Goal: Information Seeking & Learning: Learn about a topic

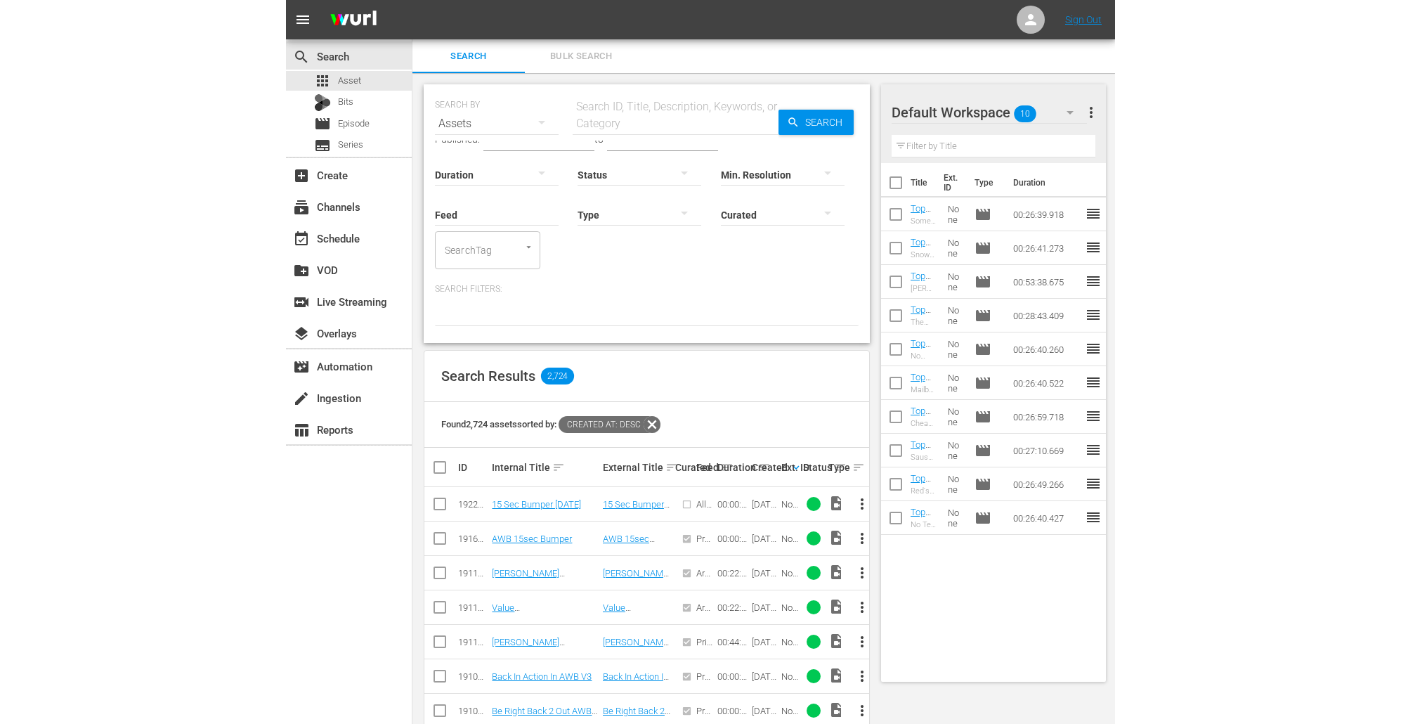
scroll to position [1, 0]
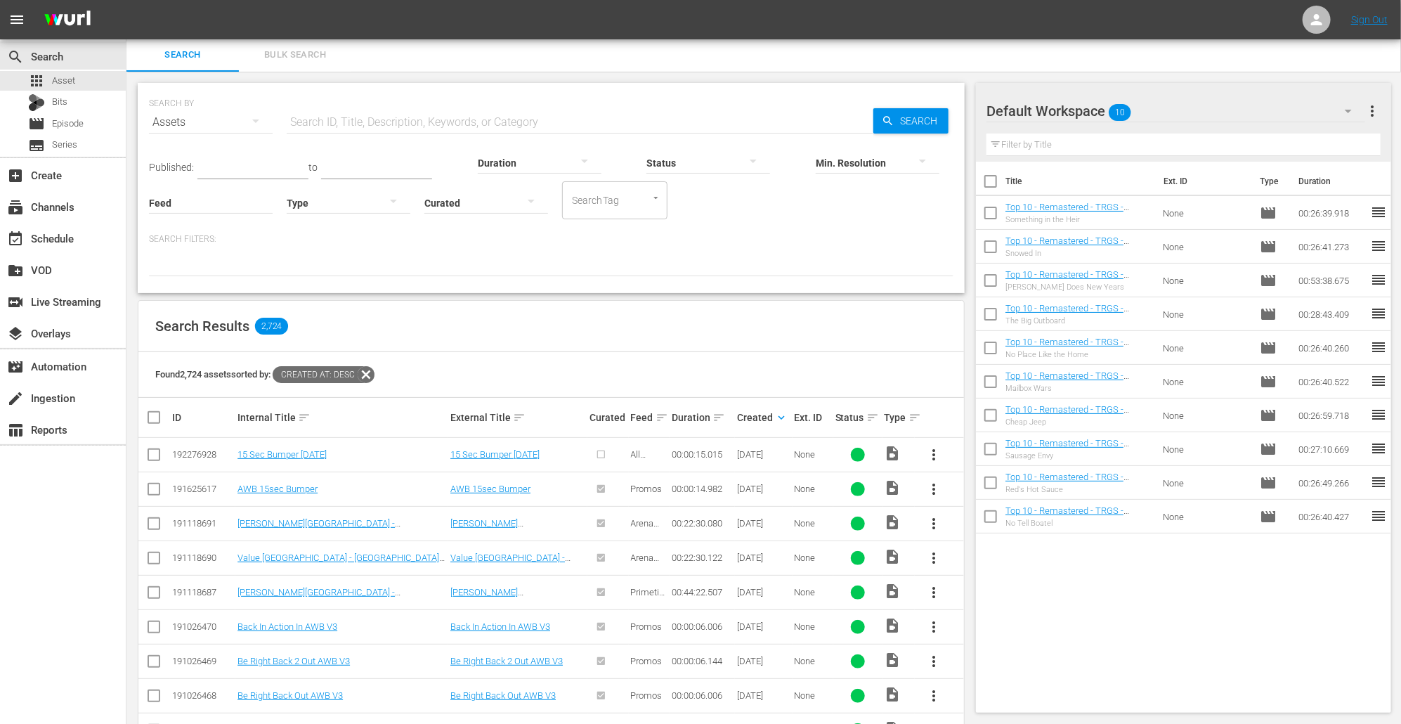
click at [457, 292] on div "SEARCH BY Search By Assets Search ID, Title, Description, Keywords, or Category…" at bounding box center [551, 188] width 827 height 210
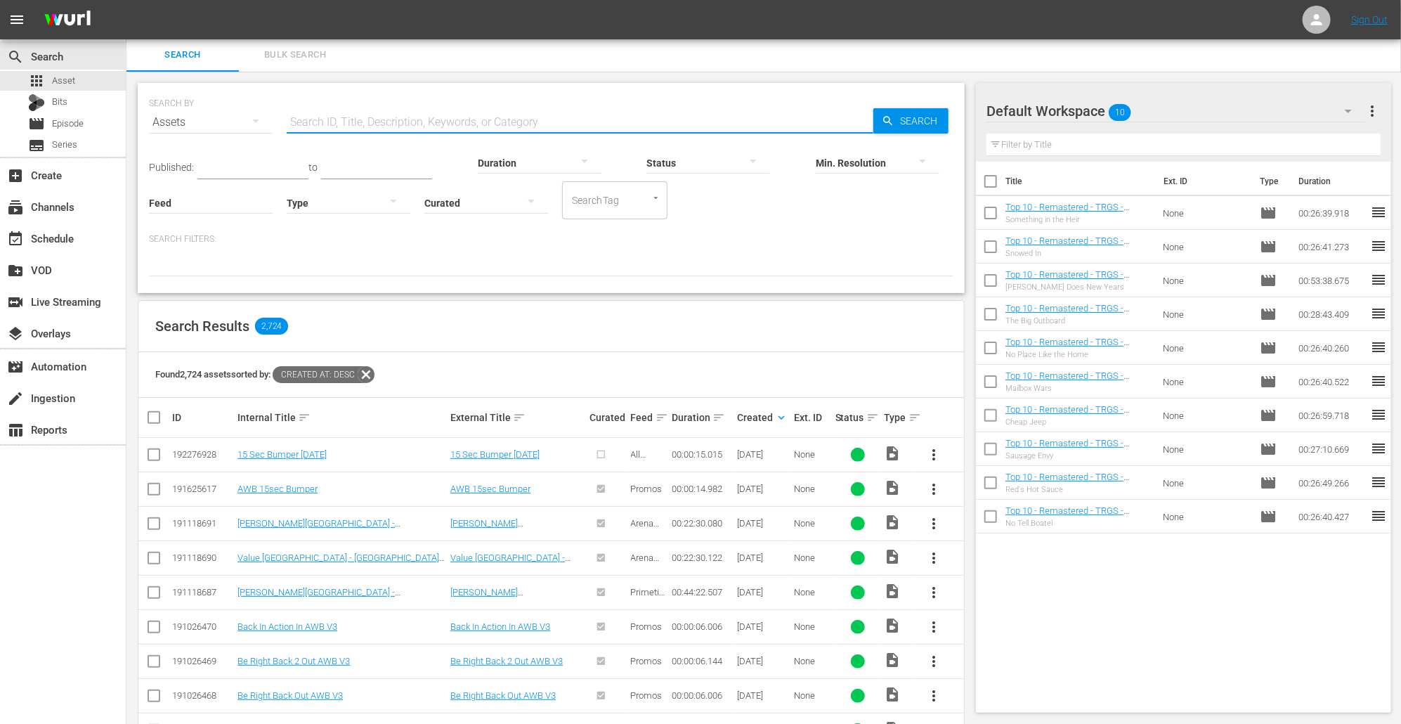
click at [372, 131] on input "text" at bounding box center [580, 122] width 587 height 34
type input "mj bumper"
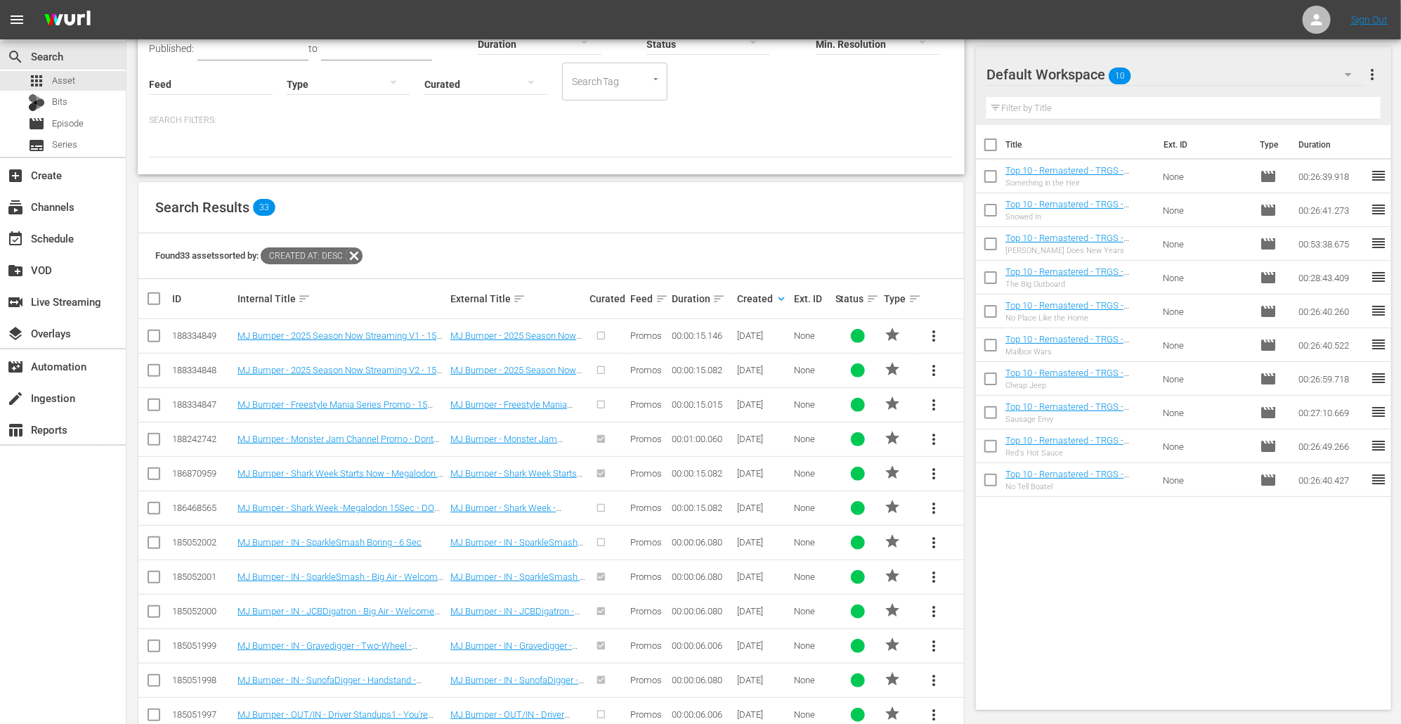
scroll to position [0, 0]
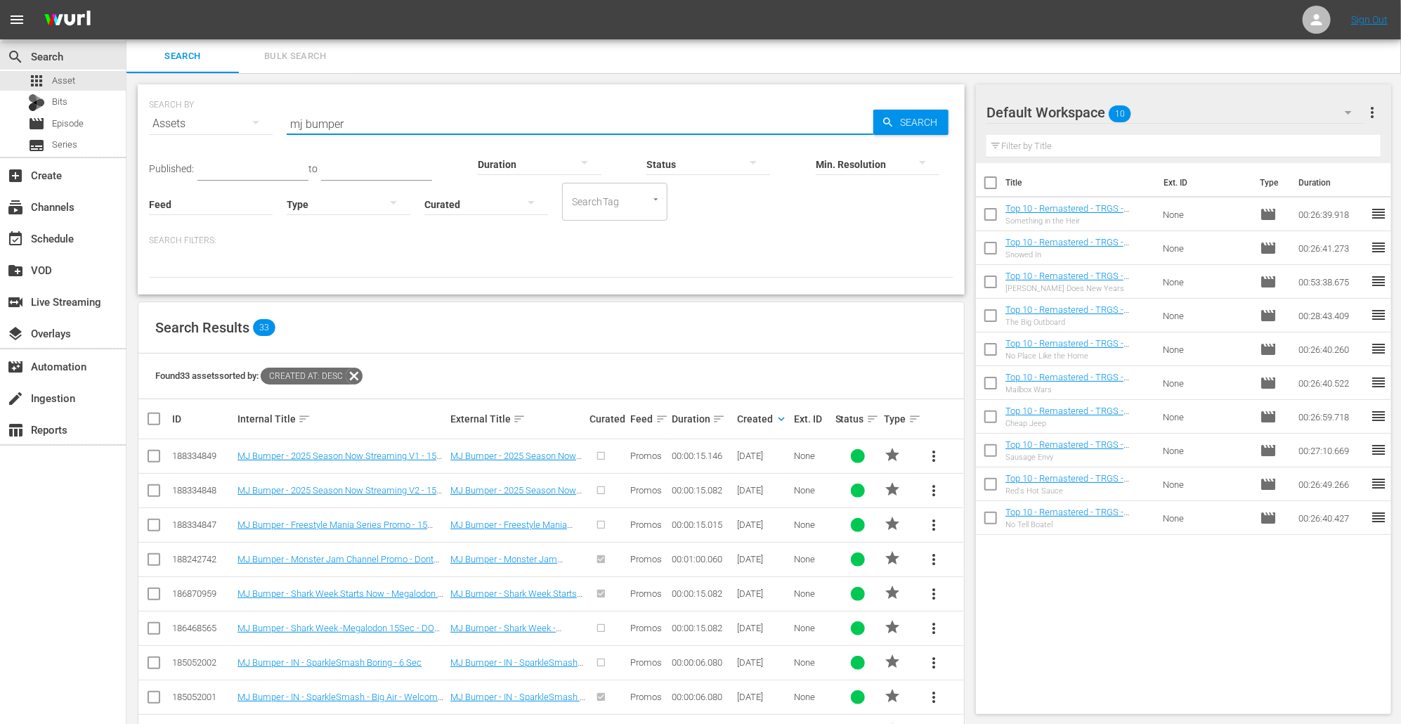
click at [411, 124] on input "mj bumper" at bounding box center [580, 124] width 587 height 34
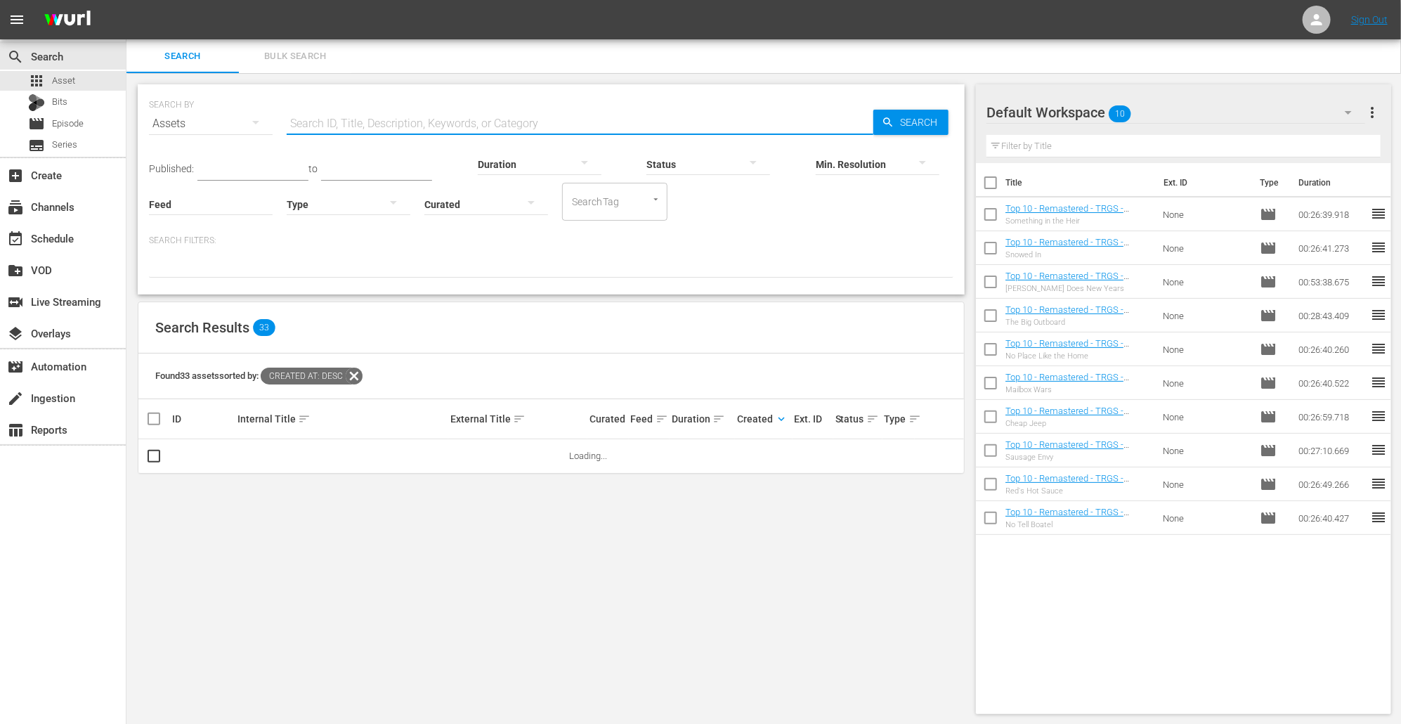
click at [361, 112] on input "text" at bounding box center [580, 124] width 587 height 34
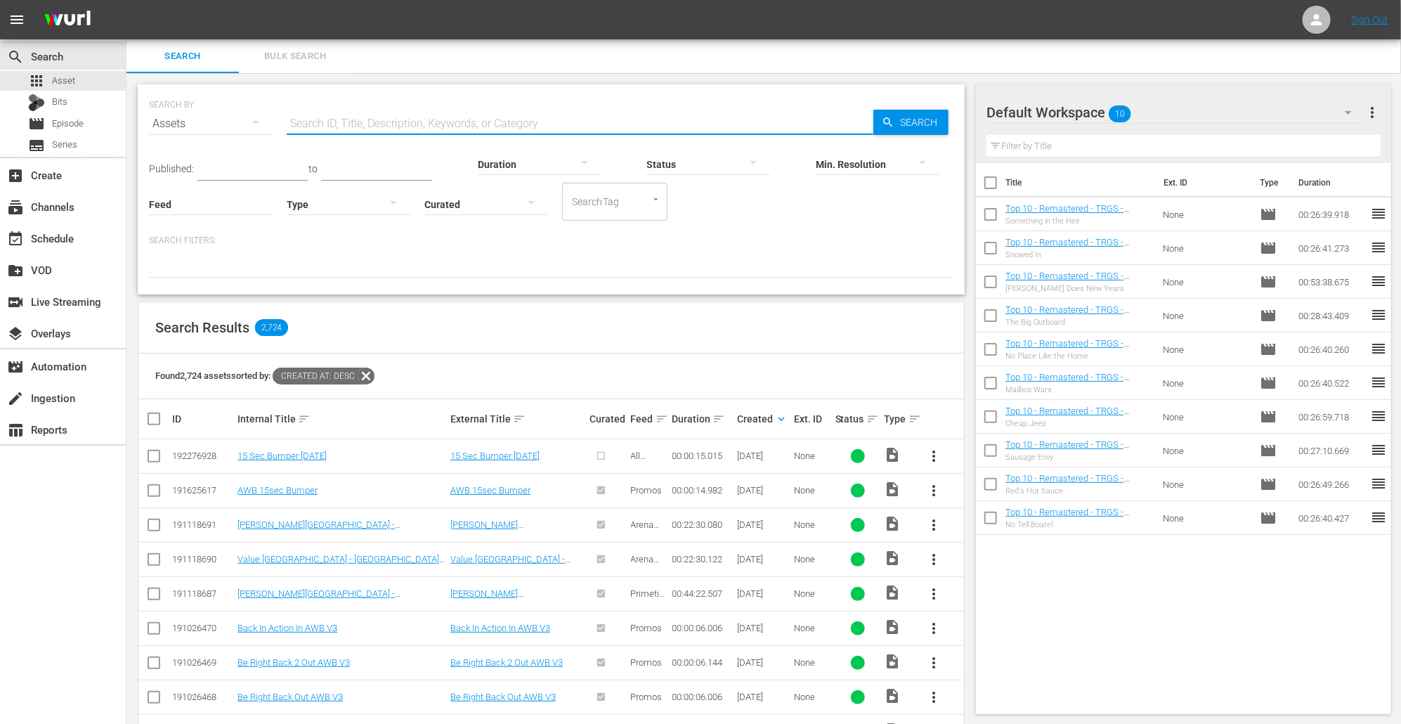
click at [462, 92] on div "SEARCH BY Search By Assets Search ID, Title, Description, Keywords, or Category…" at bounding box center [551, 115] width 805 height 51
click at [82, 213] on div "subscriptions Channels" at bounding box center [63, 206] width 126 height 28
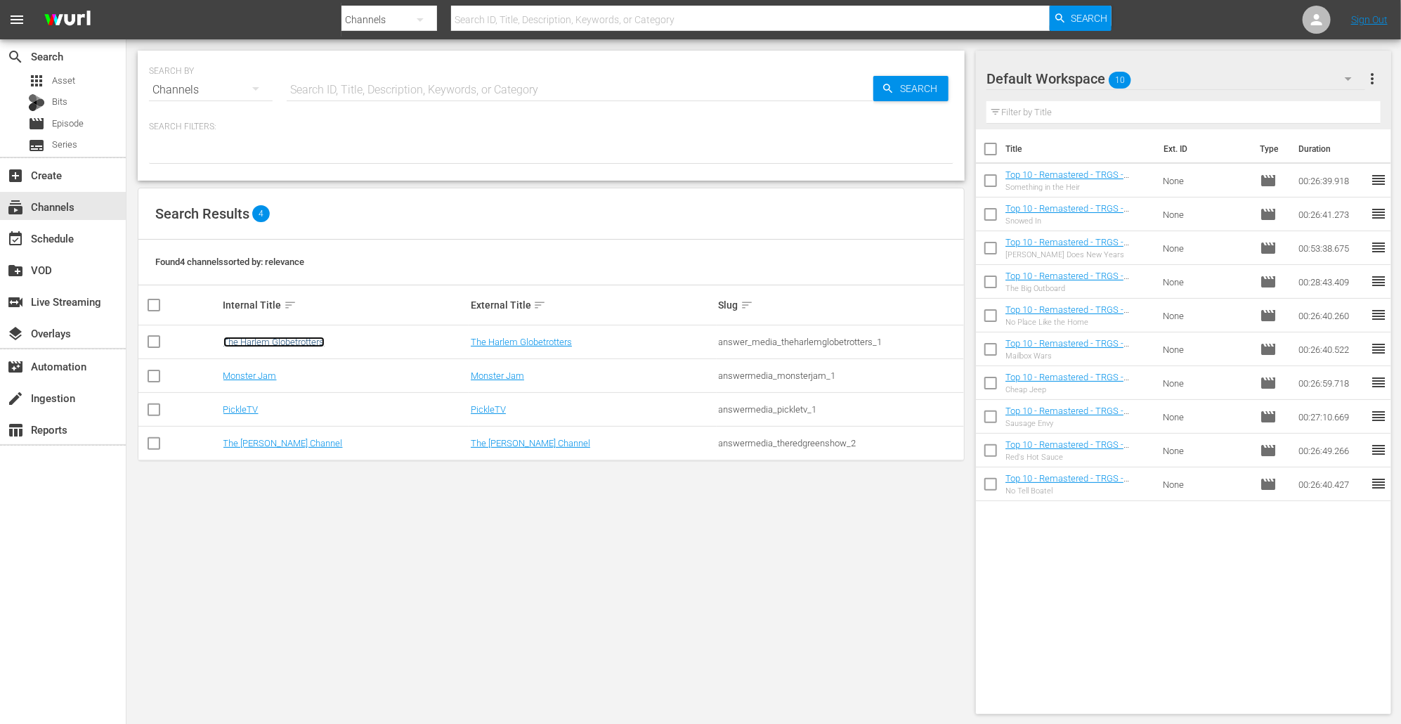
click at [284, 339] on link "The Harlem Globetrotters" at bounding box center [273, 342] width 101 height 11
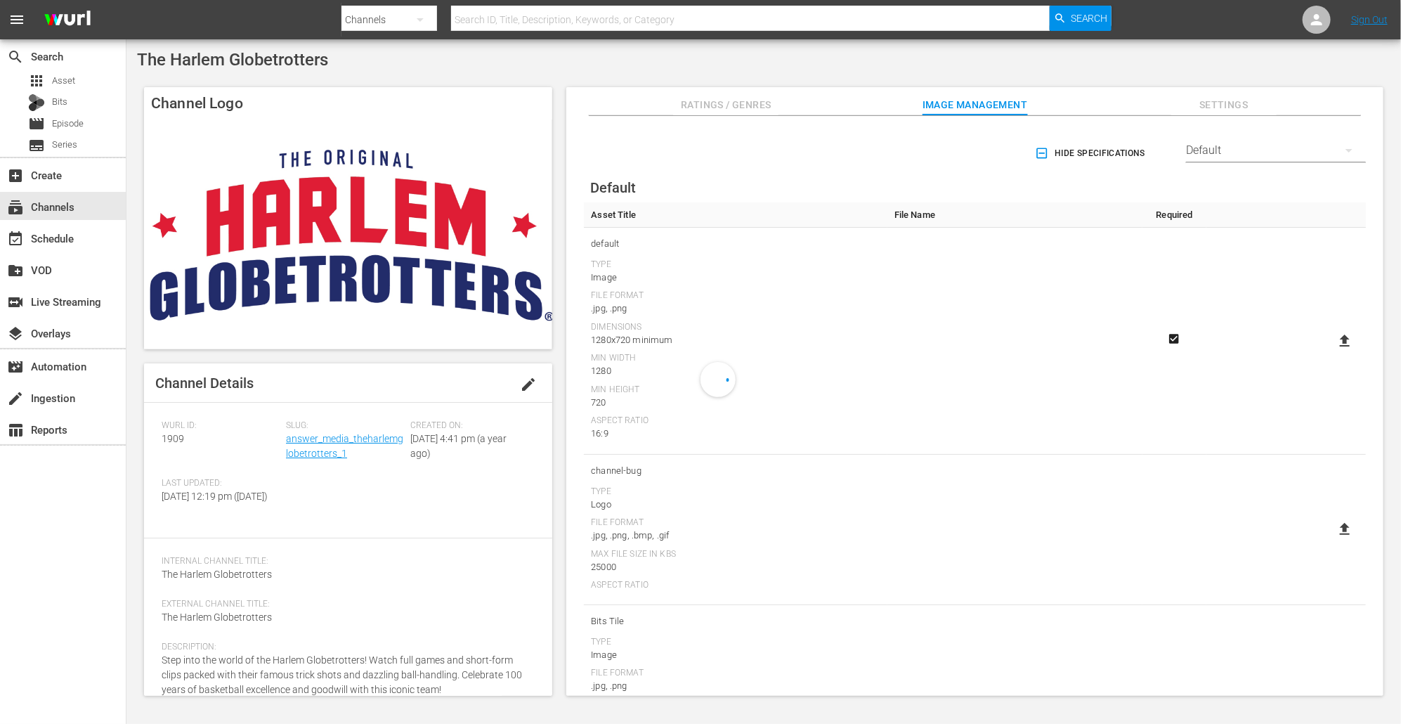
click at [829, 59] on div "The Harlem Globetrotters" at bounding box center [764, 60] width 1254 height 20
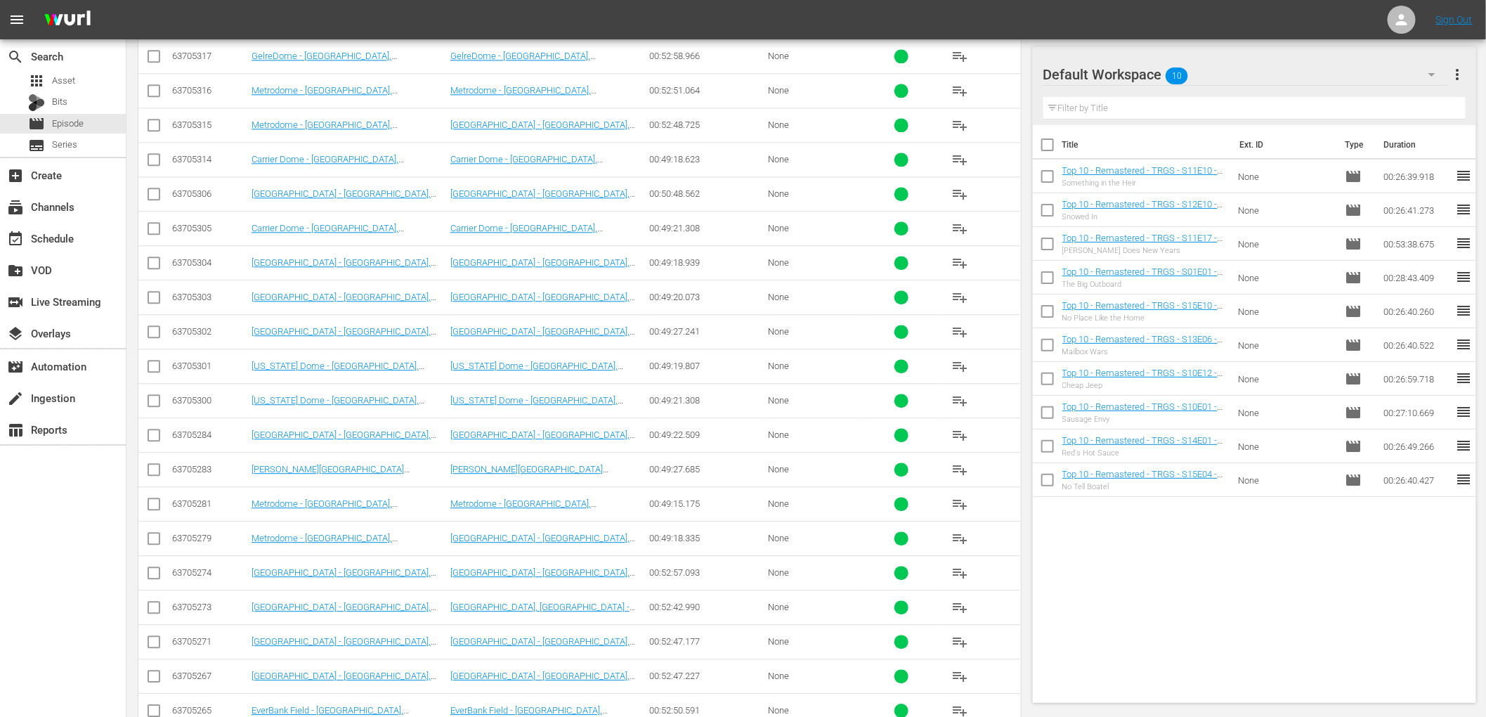
scroll to position [9692, 0]
click at [91, 235] on div "event_available Schedule" at bounding box center [63, 237] width 126 height 28
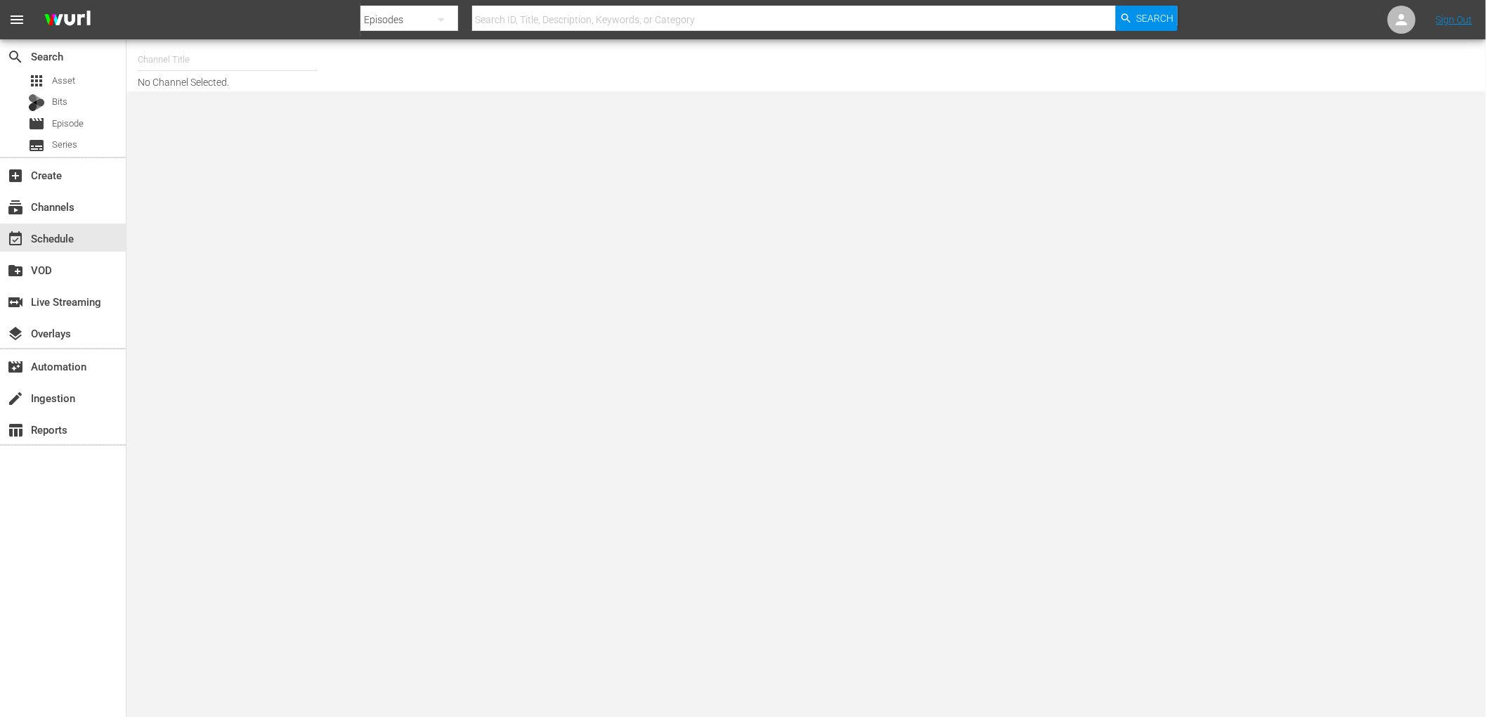
drag, startPoint x: 441, startPoint y: 231, endPoint x: 386, endPoint y: 237, distance: 55.8
click at [439, 232] on body "menu Search By Episodes Search ID, Title, Description, Keywords, or Category Se…" at bounding box center [743, 358] width 1486 height 717
click at [78, 209] on div "subscriptions Channels" at bounding box center [39, 204] width 79 height 13
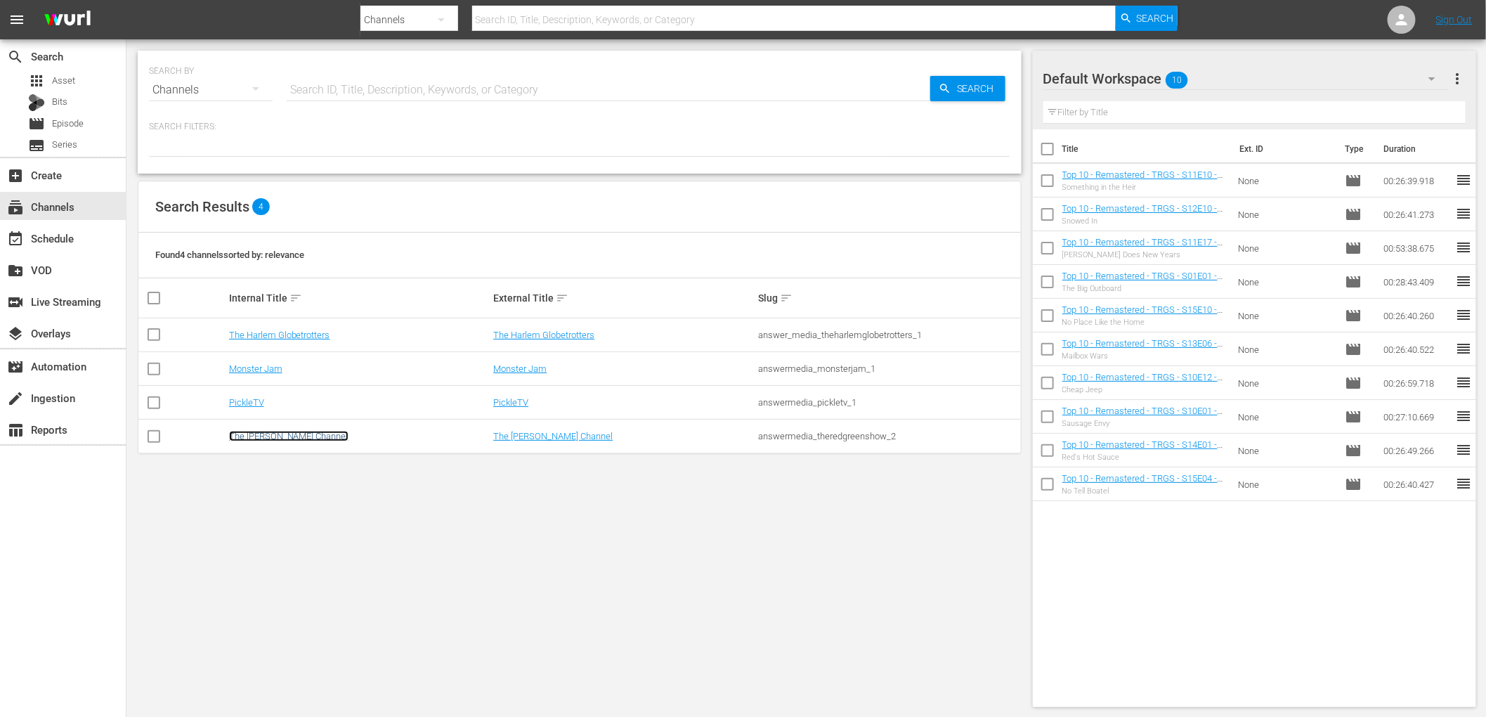
click at [266, 432] on link "The [PERSON_NAME] Channel" at bounding box center [288, 436] width 119 height 11
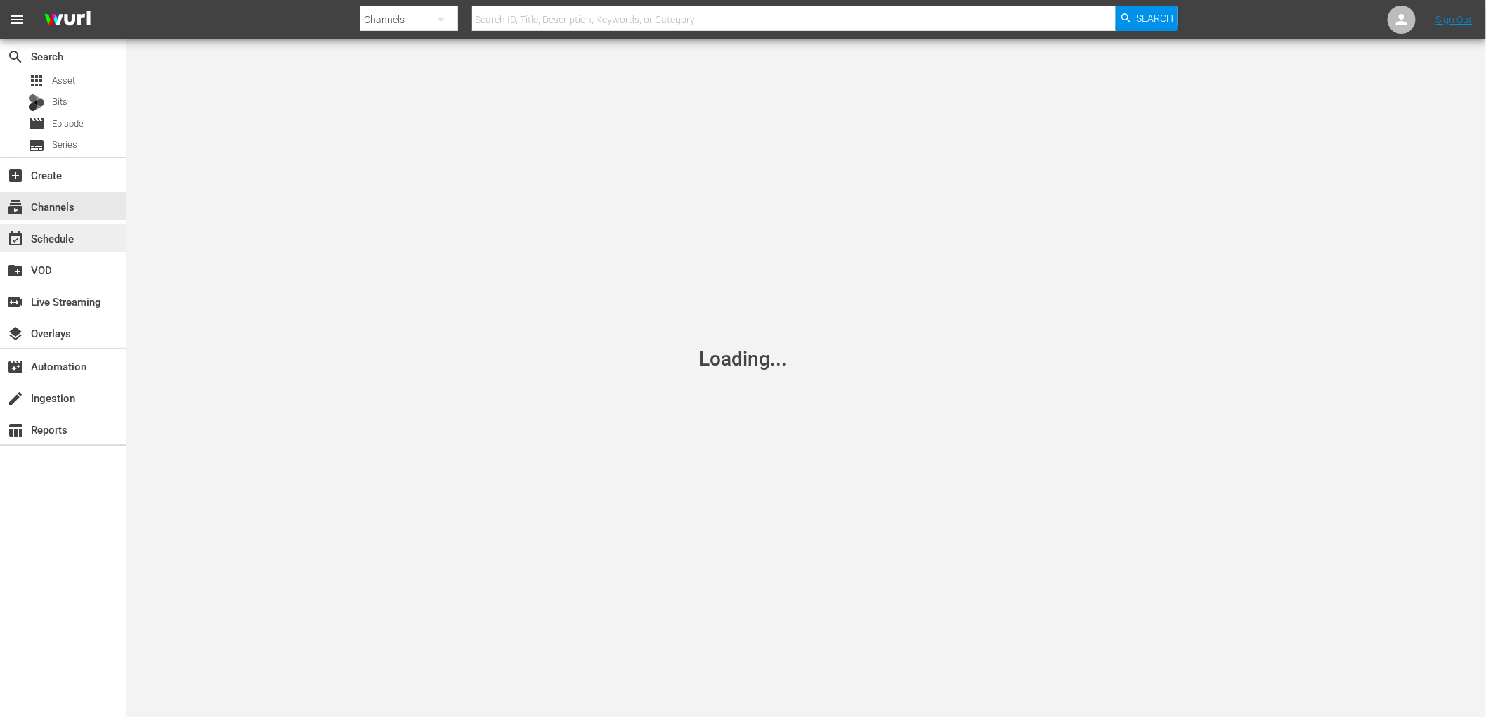
click at [82, 240] on div "event_available Schedule" at bounding box center [63, 237] width 126 height 28
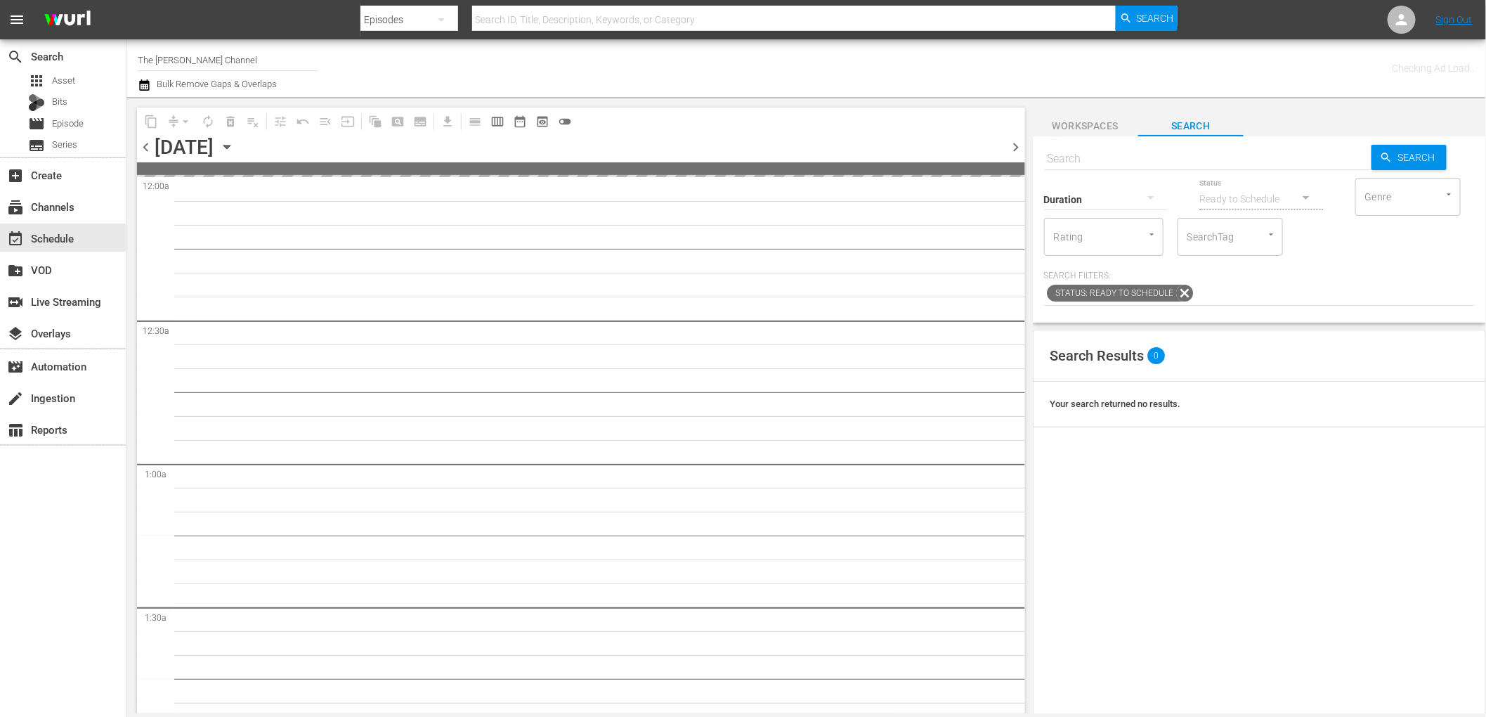
click at [230, 145] on icon "button" at bounding box center [226, 147] width 6 height 4
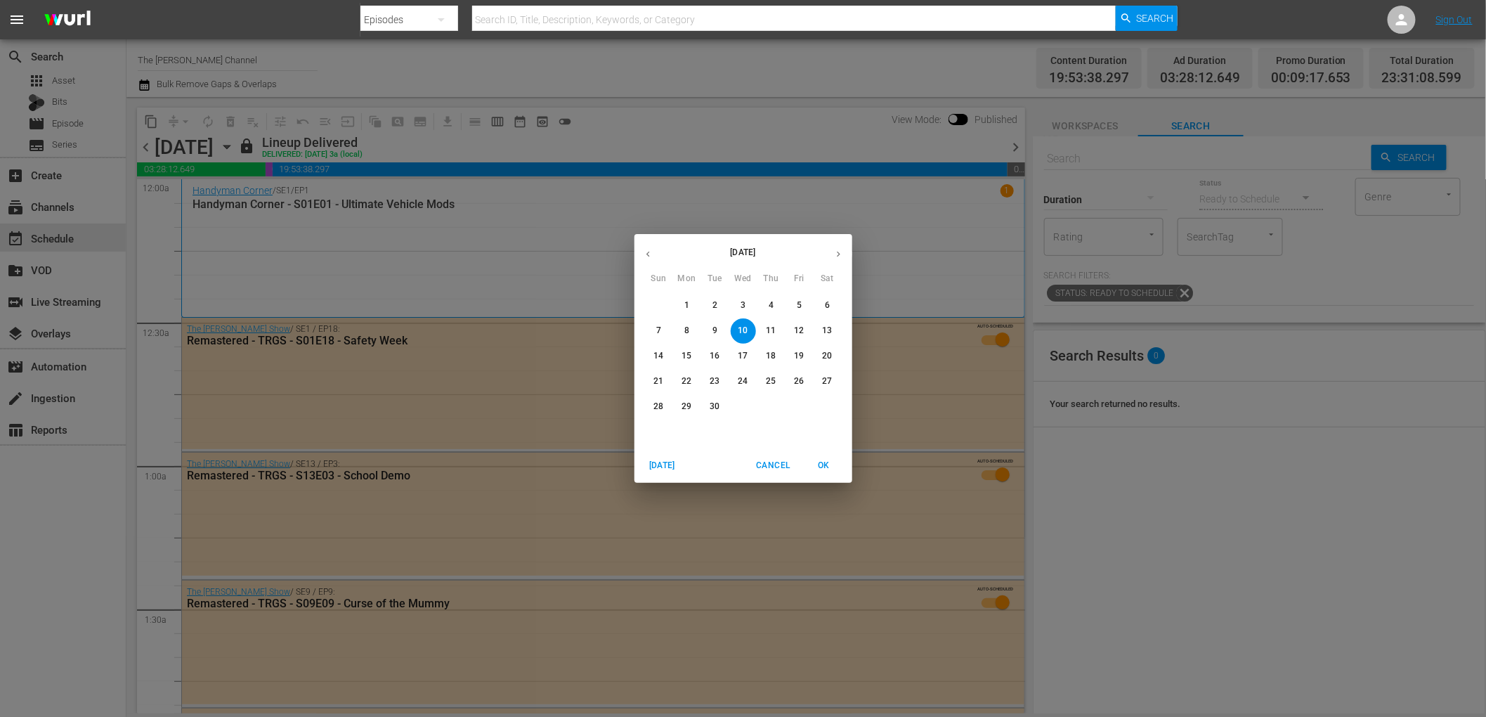
click at [652, 382] on span "21" at bounding box center [659, 381] width 25 height 12
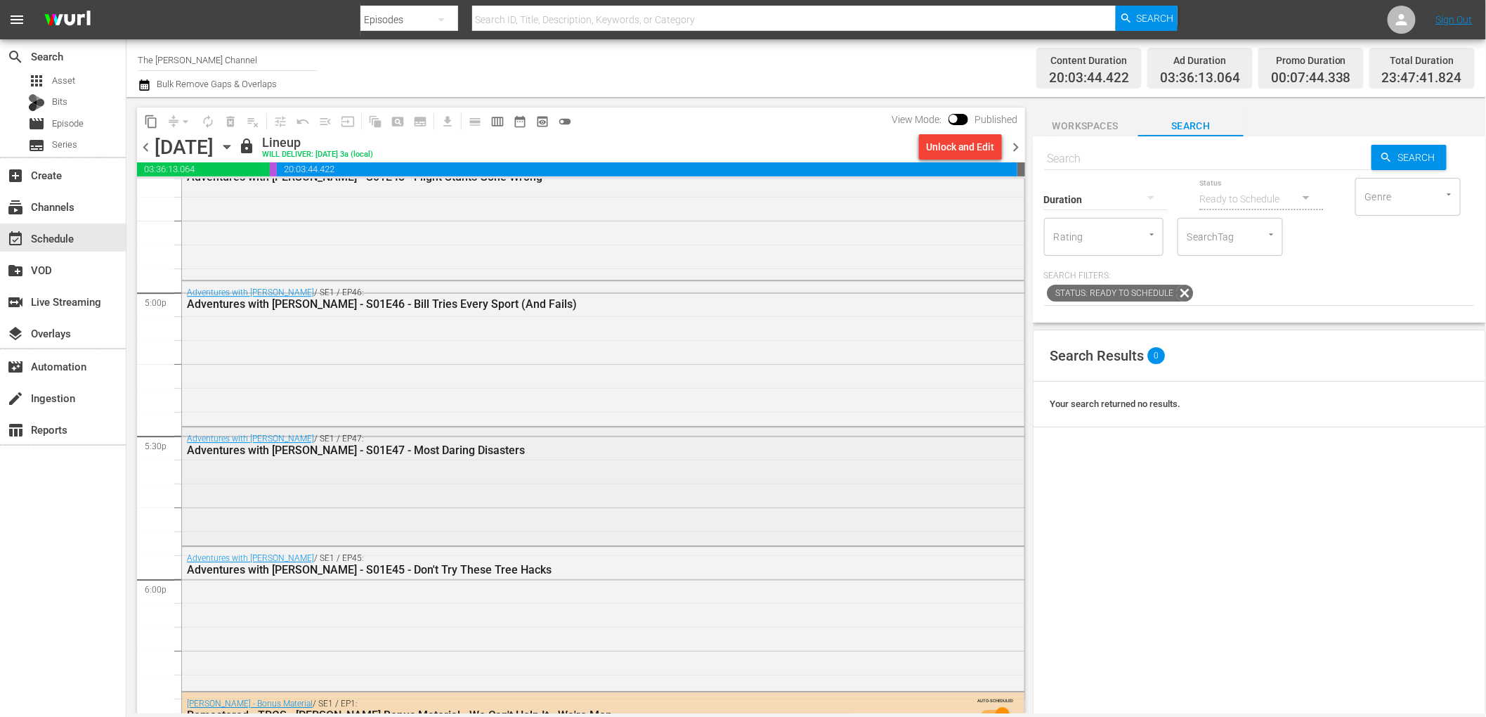
scroll to position [4756, 0]
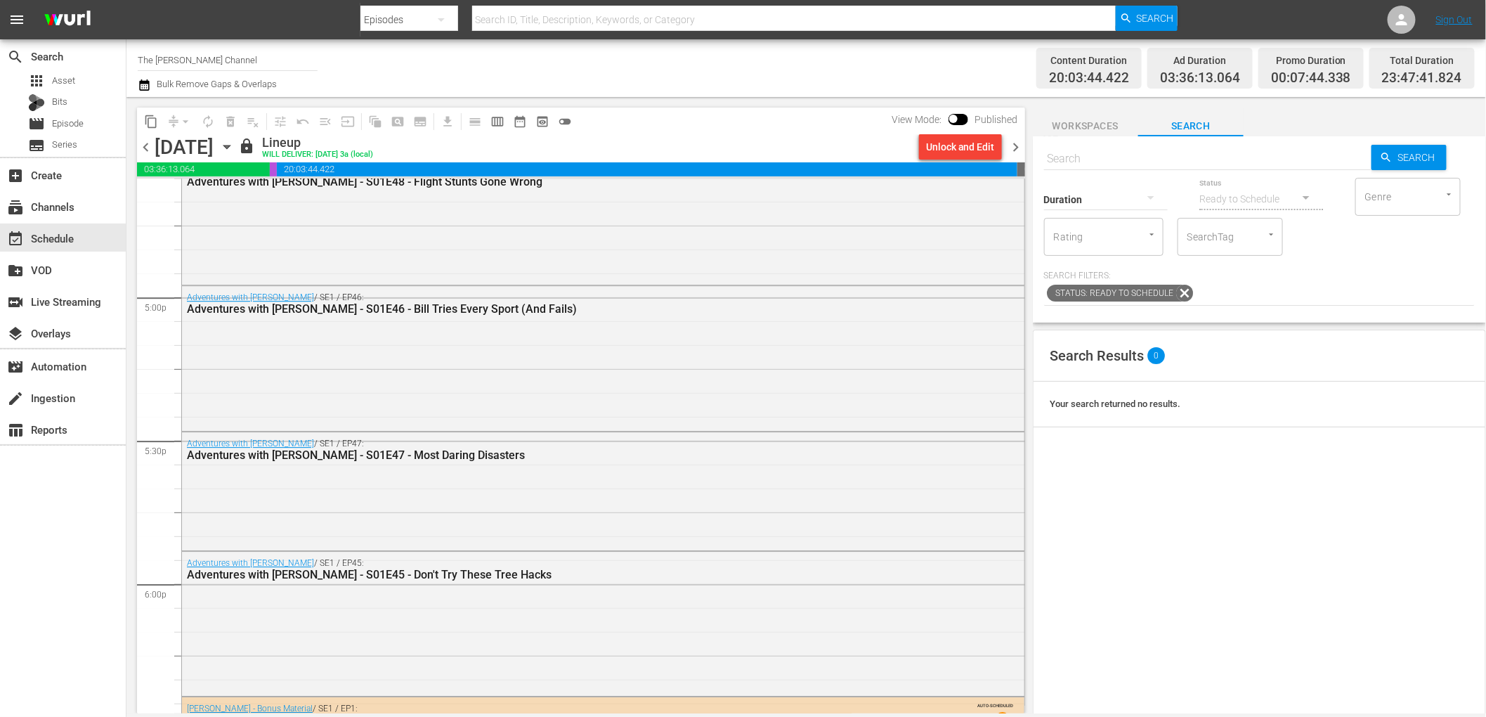
click at [782, 104] on div "content_copy compress arrow_drop_down autorenew_outlined delete_forever_outline…" at bounding box center [577, 405] width 902 height 616
click at [781, 103] on div "content_copy compress arrow_drop_down autorenew_outlined delete_forever_outline…" at bounding box center [577, 405] width 902 height 616
click at [235, 148] on icon "button" at bounding box center [226, 146] width 15 height 15
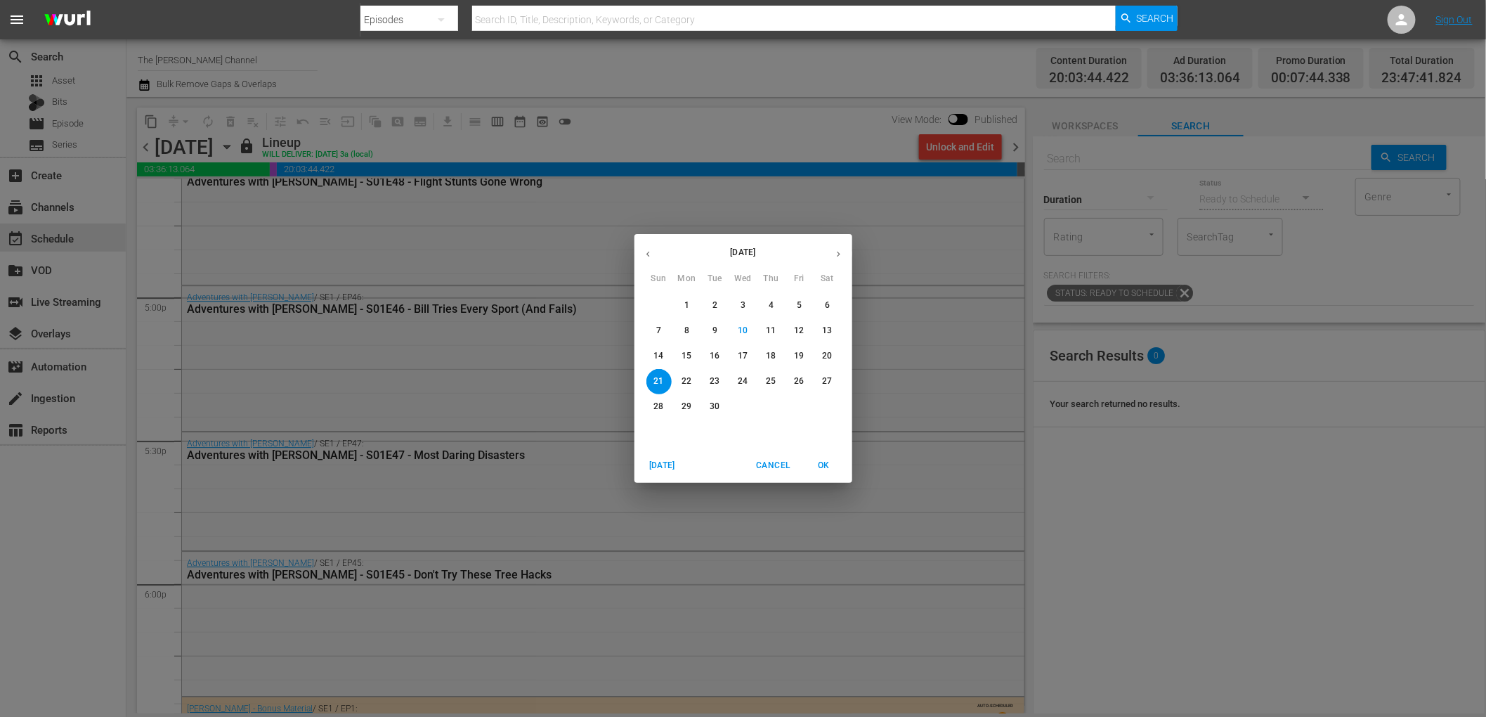
click at [801, 336] on p "12" at bounding box center [799, 331] width 10 height 12
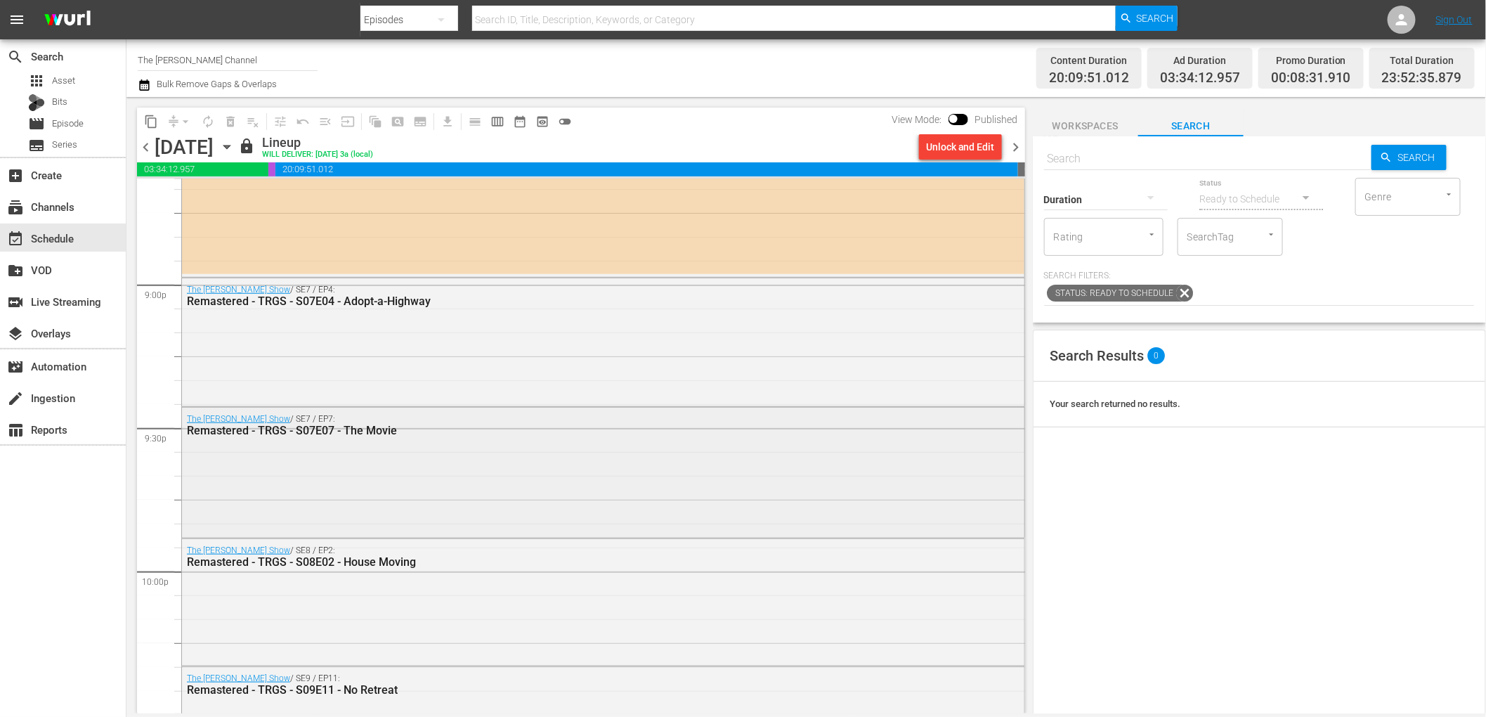
scroll to position [5914, 0]
click at [642, 79] on div "Channel Title The [PERSON_NAME] Channel Bulk Remove Gaps & Overlaps" at bounding box center [502, 68] width 729 height 51
click at [570, 332] on div "The [PERSON_NAME] Show / SE7 / EP4: Remastered - TRGS - S07E04 - Adopt-a-Highway" at bounding box center [603, 342] width 843 height 125
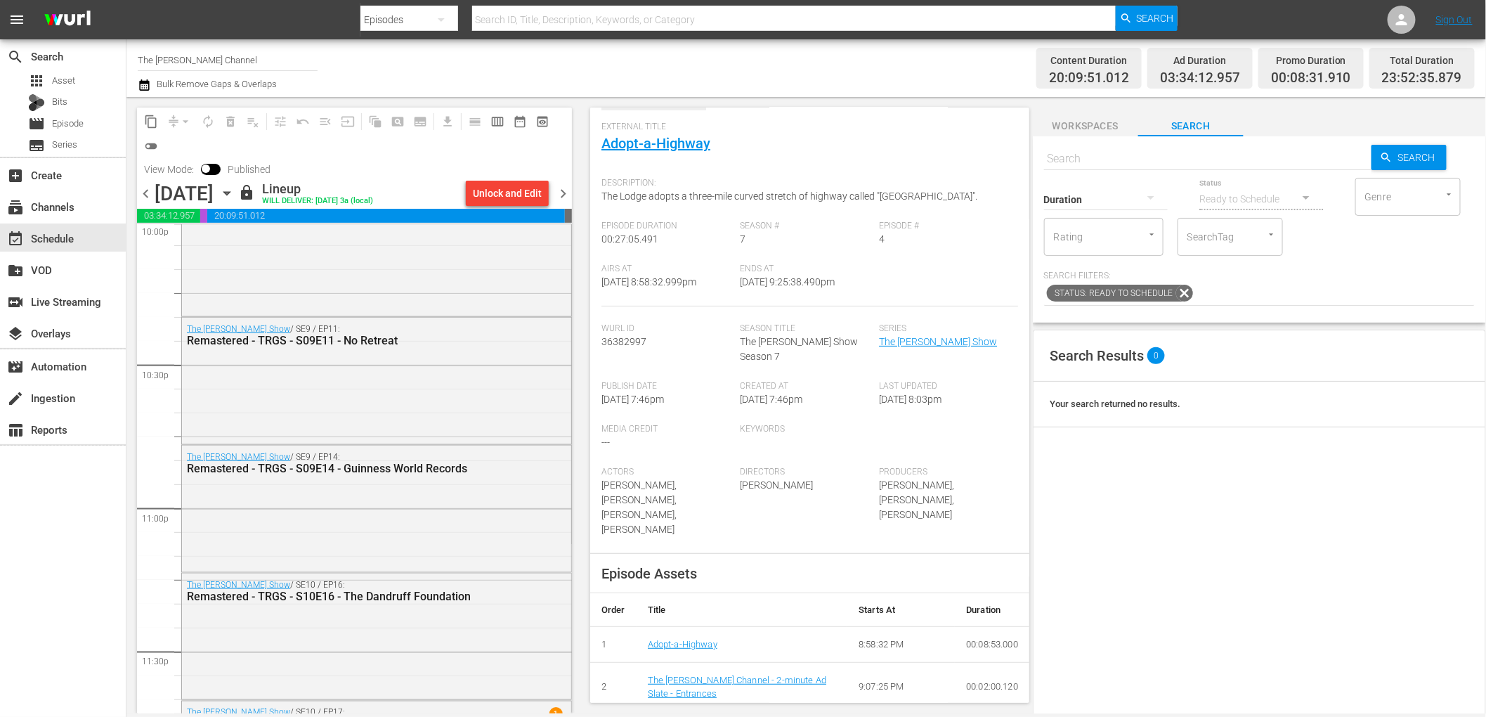
scroll to position [6427, 0]
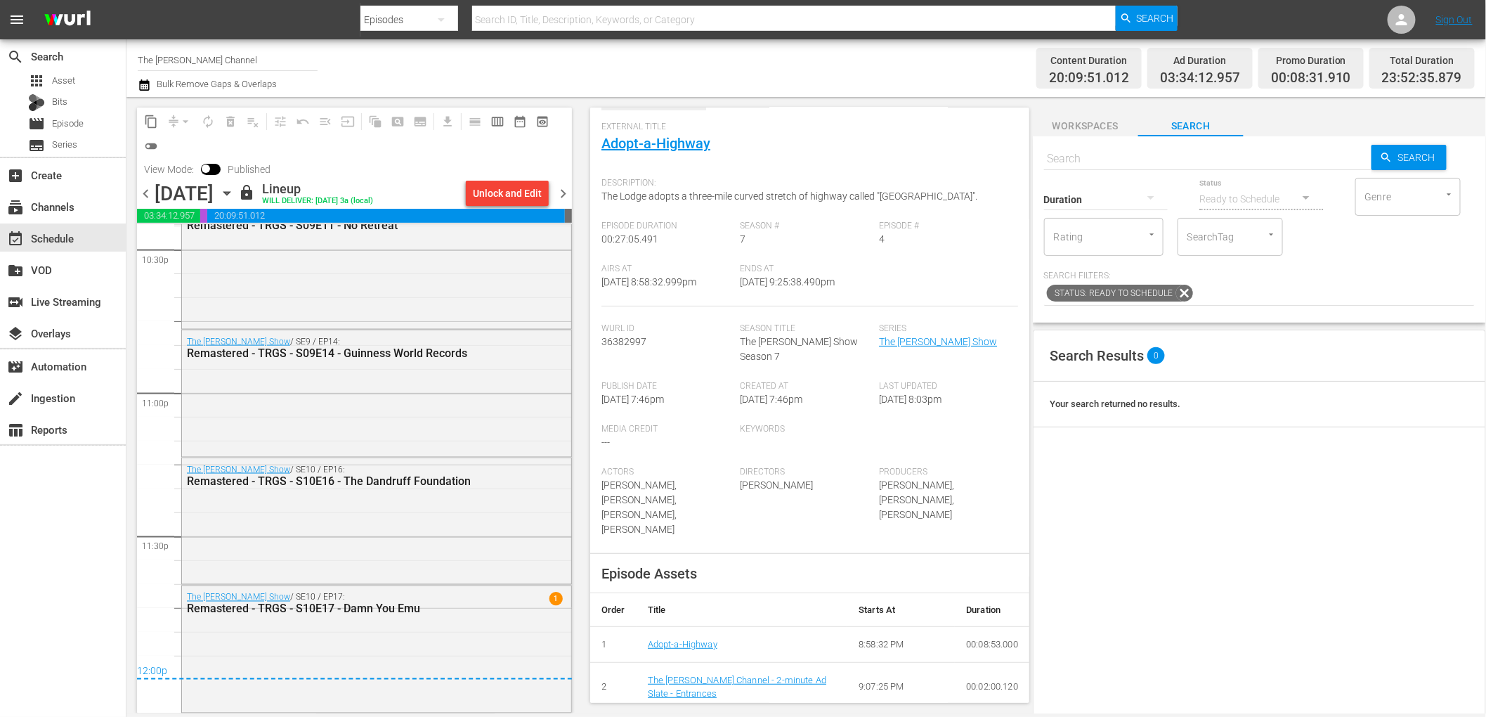
click at [902, 58] on div "Content Duration 20:09:51.012 Ad Duration 03:34:12.957 Promo Duration 00:08:31.…" at bounding box center [1171, 68] width 608 height 51
click at [694, 95] on div "Channel Title The [PERSON_NAME] Channel Bulk Remove Gaps & Overlaps Content Dur…" at bounding box center [806, 68] width 1360 height 58
click at [70, 327] on div "layers Overlays" at bounding box center [39, 331] width 79 height 13
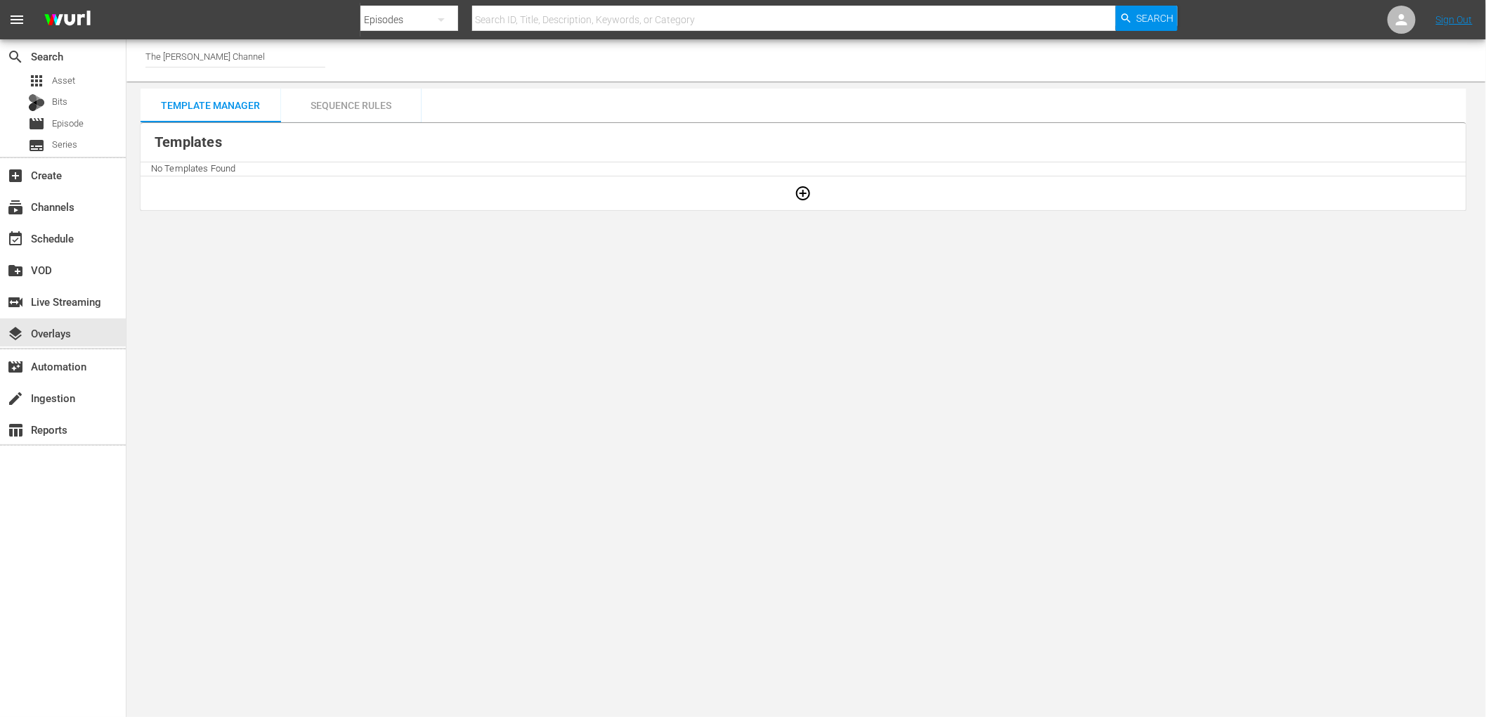
click at [532, 63] on div "Channel Title The [PERSON_NAME] Channel" at bounding box center [806, 60] width 1360 height 42
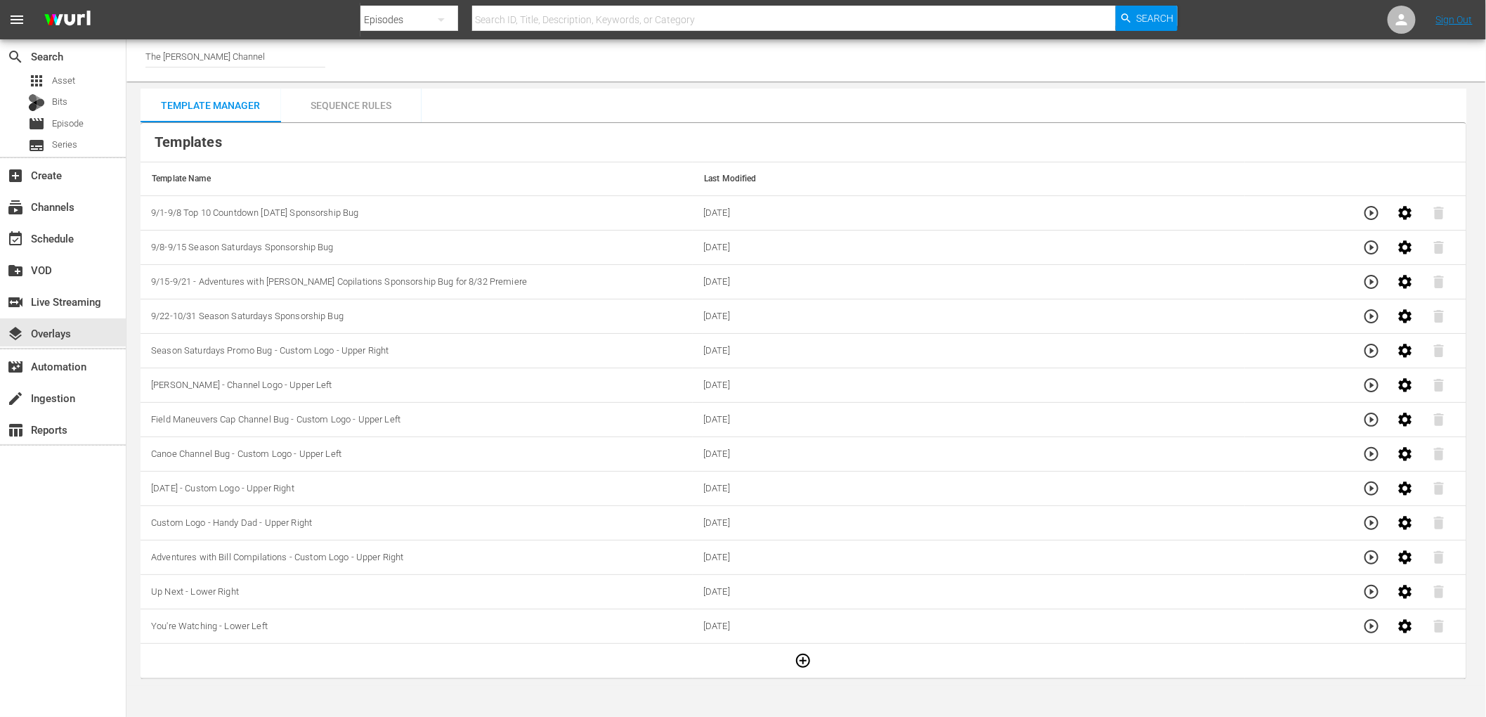
click at [543, 58] on div "Channel Title The [PERSON_NAME] Channel" at bounding box center [806, 60] width 1360 height 42
click at [644, 63] on div "Channel Title The [PERSON_NAME] Channel" at bounding box center [806, 60] width 1360 height 42
click at [697, 74] on div "Channel Title The [PERSON_NAME] Channel" at bounding box center [806, 60] width 1360 height 42
click at [701, 53] on div "Channel Title The [PERSON_NAME] Channel" at bounding box center [806, 60] width 1360 height 42
click at [700, 53] on div "Channel Title The [PERSON_NAME] Channel" at bounding box center [806, 60] width 1360 height 42
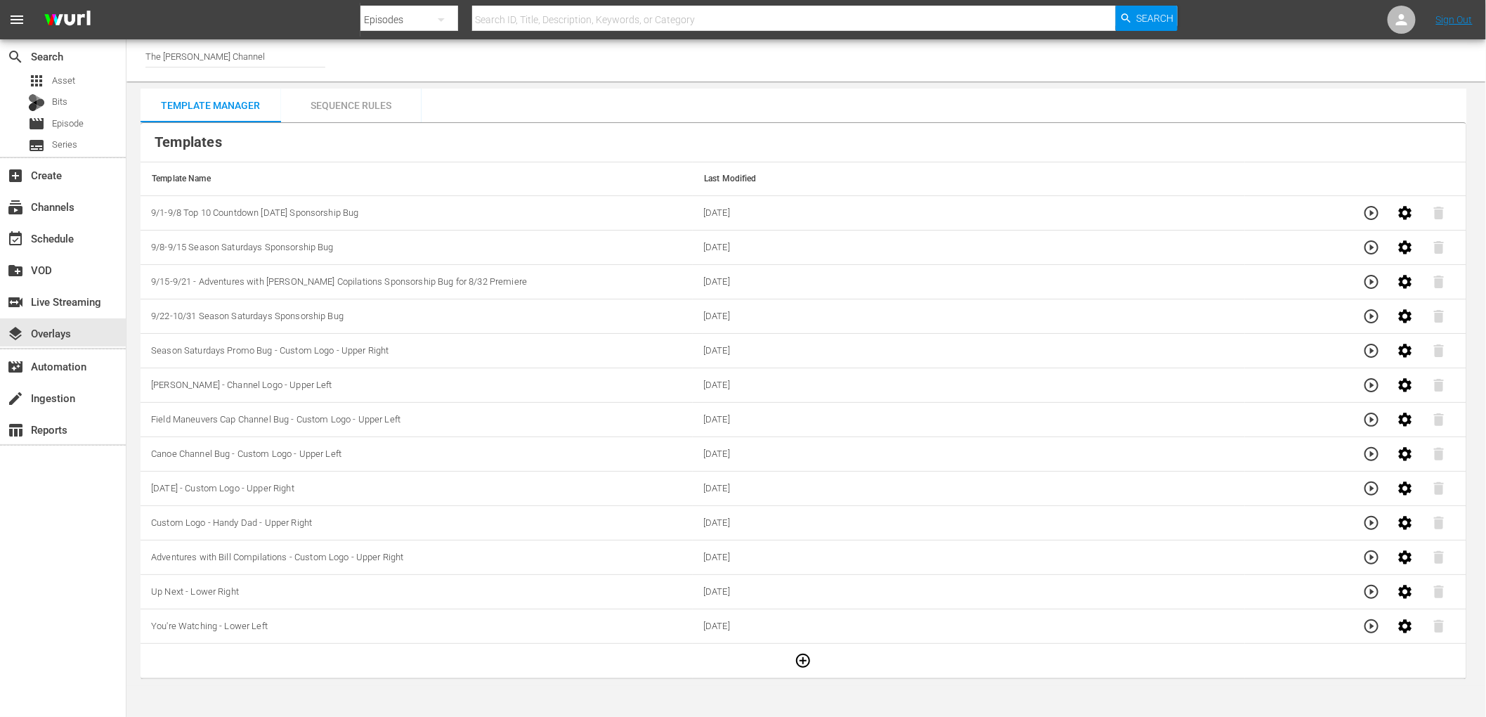
click at [700, 53] on div "Channel Title The [PERSON_NAME] Channel" at bounding box center [806, 60] width 1360 height 42
click at [863, 93] on div "Template Manager Sequence Rules Templates Template Name Last Modified 9/1-9/8 T…" at bounding box center [804, 384] width 1326 height 590
click at [949, 58] on div "Channel Title The [PERSON_NAME] Channel" at bounding box center [806, 60] width 1360 height 42
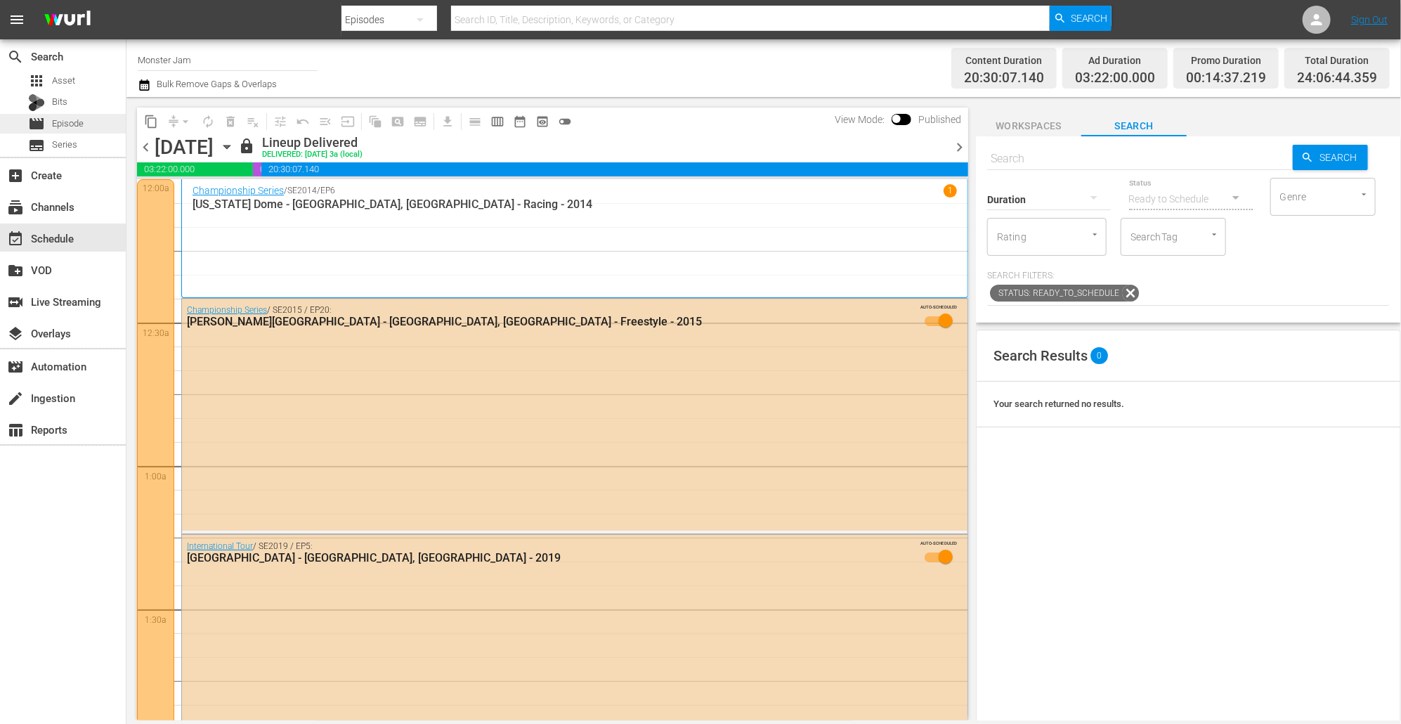
click at [83, 119] on span "Episode" at bounding box center [68, 124] width 32 height 14
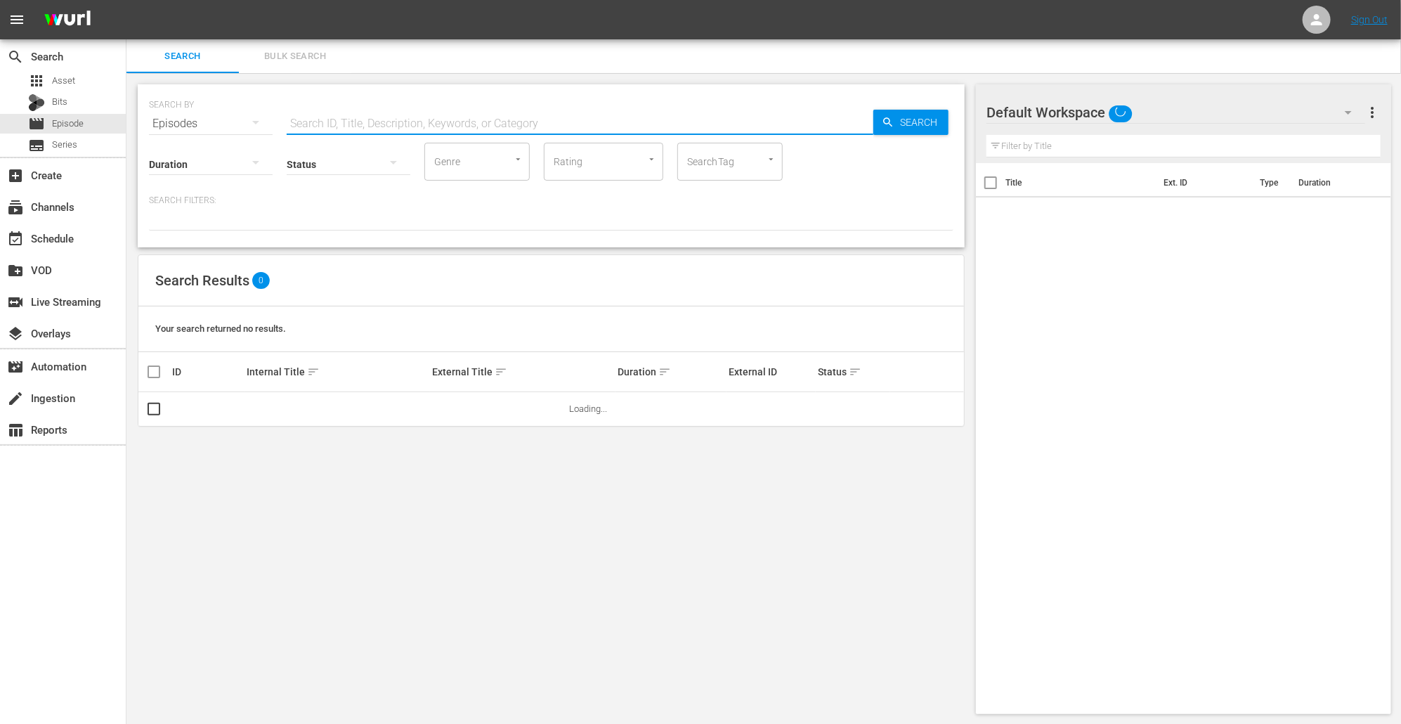
click at [396, 128] on input "text" at bounding box center [580, 124] width 587 height 34
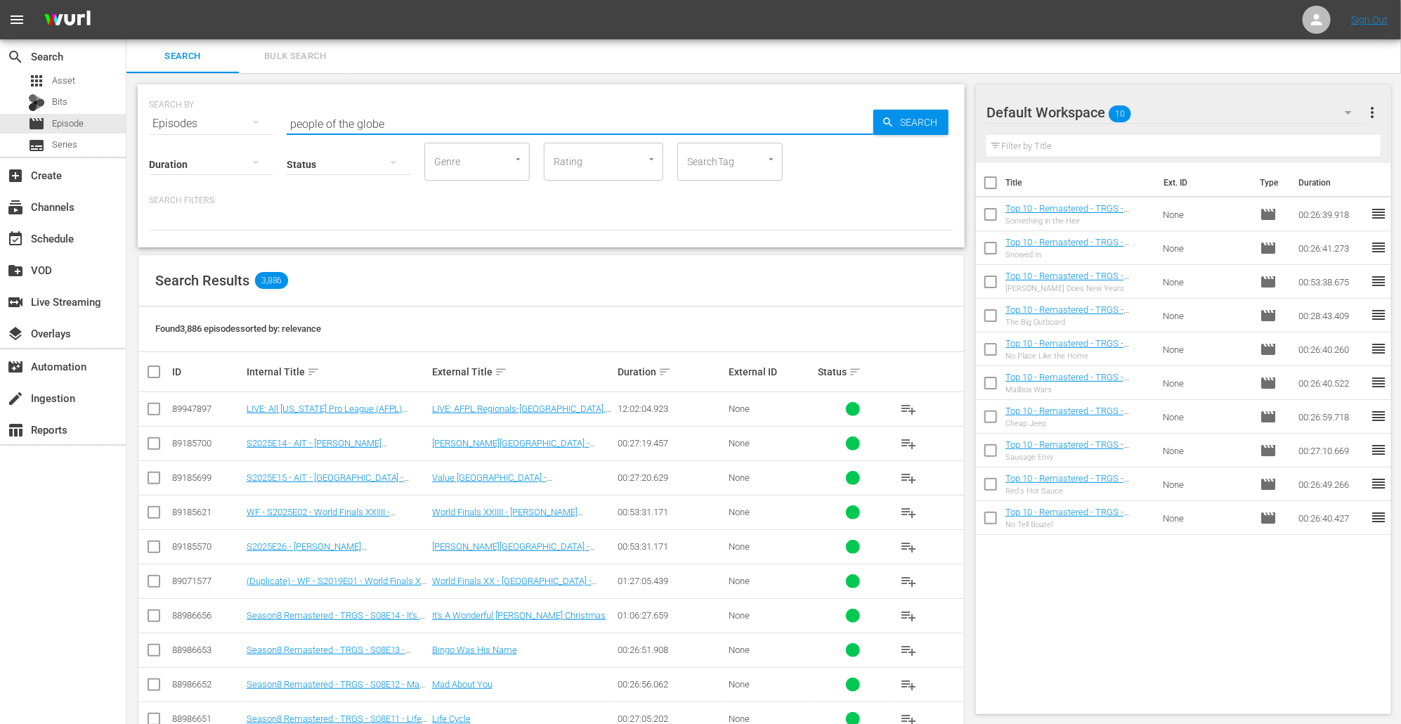
type input "people of the globe"
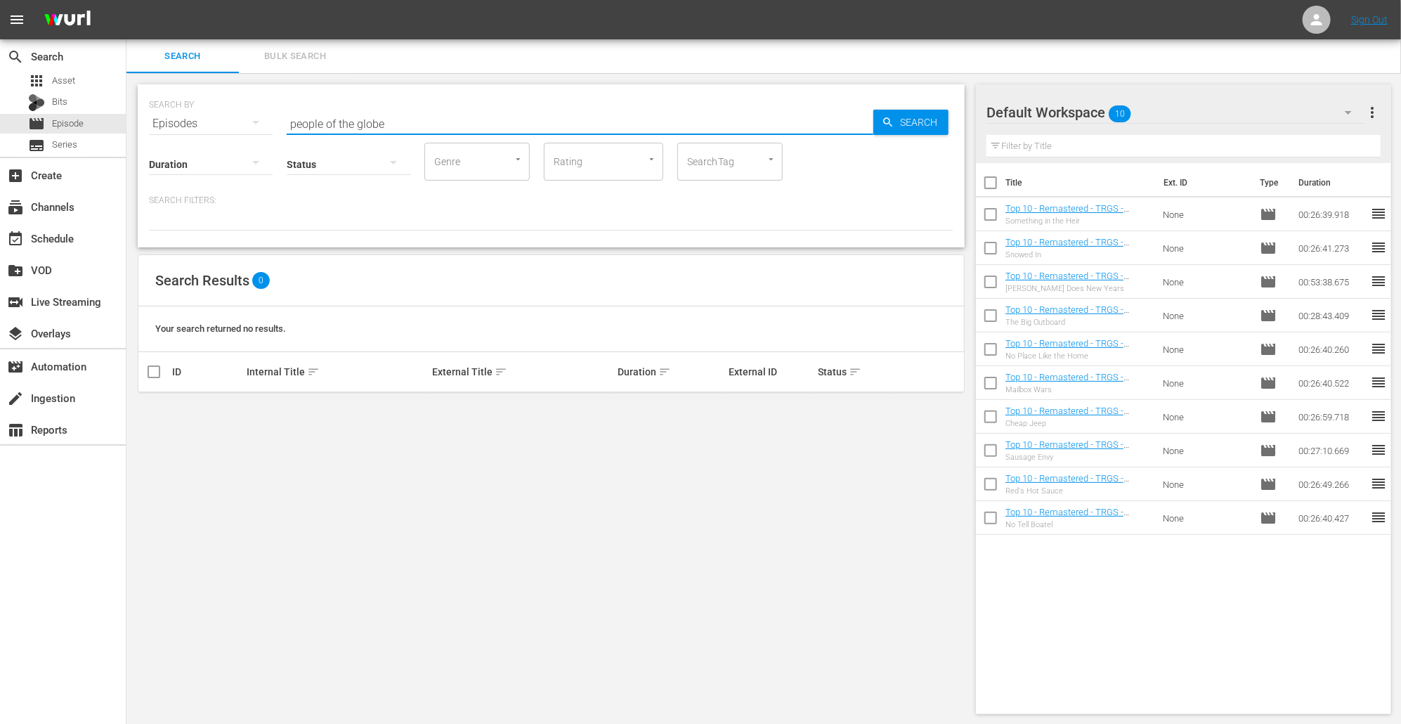
drag, startPoint x: 394, startPoint y: 123, endPoint x: 271, endPoint y: 123, distance: 122.3
click at [271, 123] on div "SEARCH BY Search By Episodes Search ID, Title, Description, Keywords, or Catego…" at bounding box center [551, 115] width 805 height 51
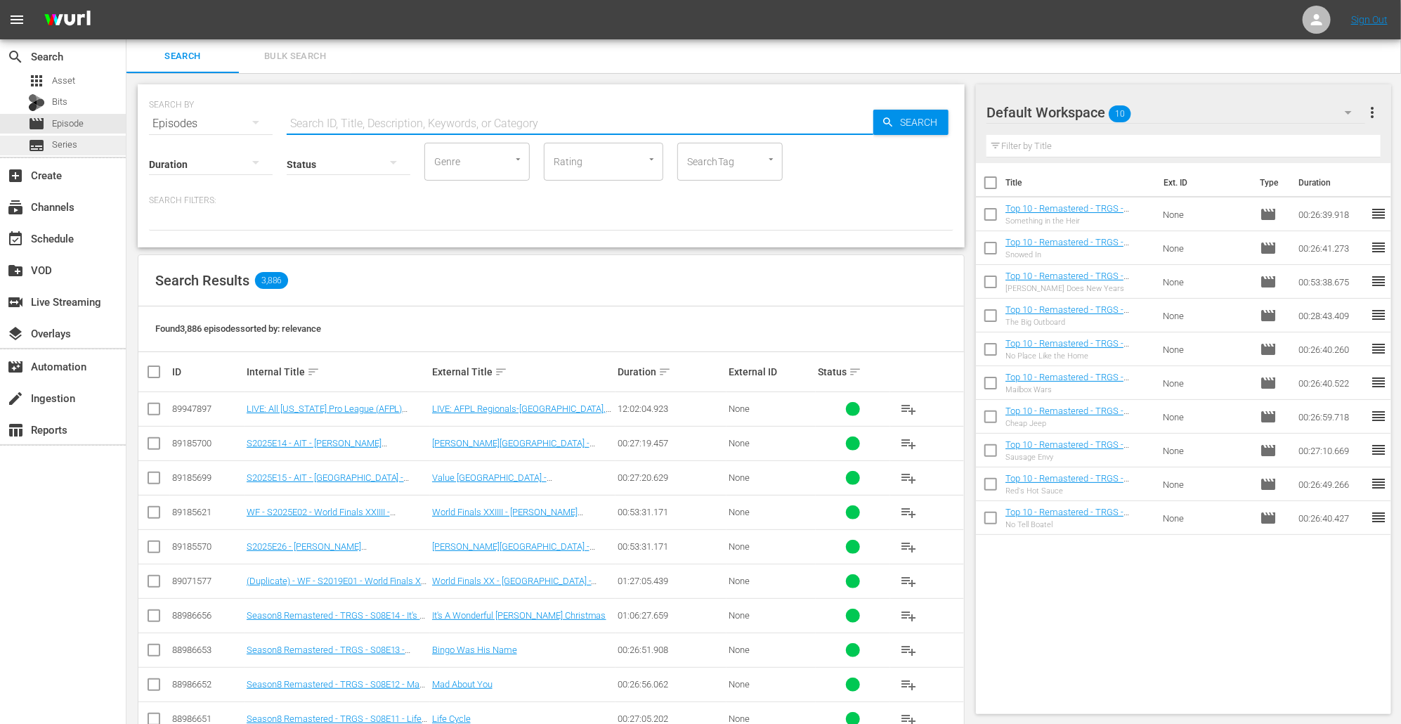
click at [79, 140] on div "subtitles Series" at bounding box center [63, 146] width 126 height 20
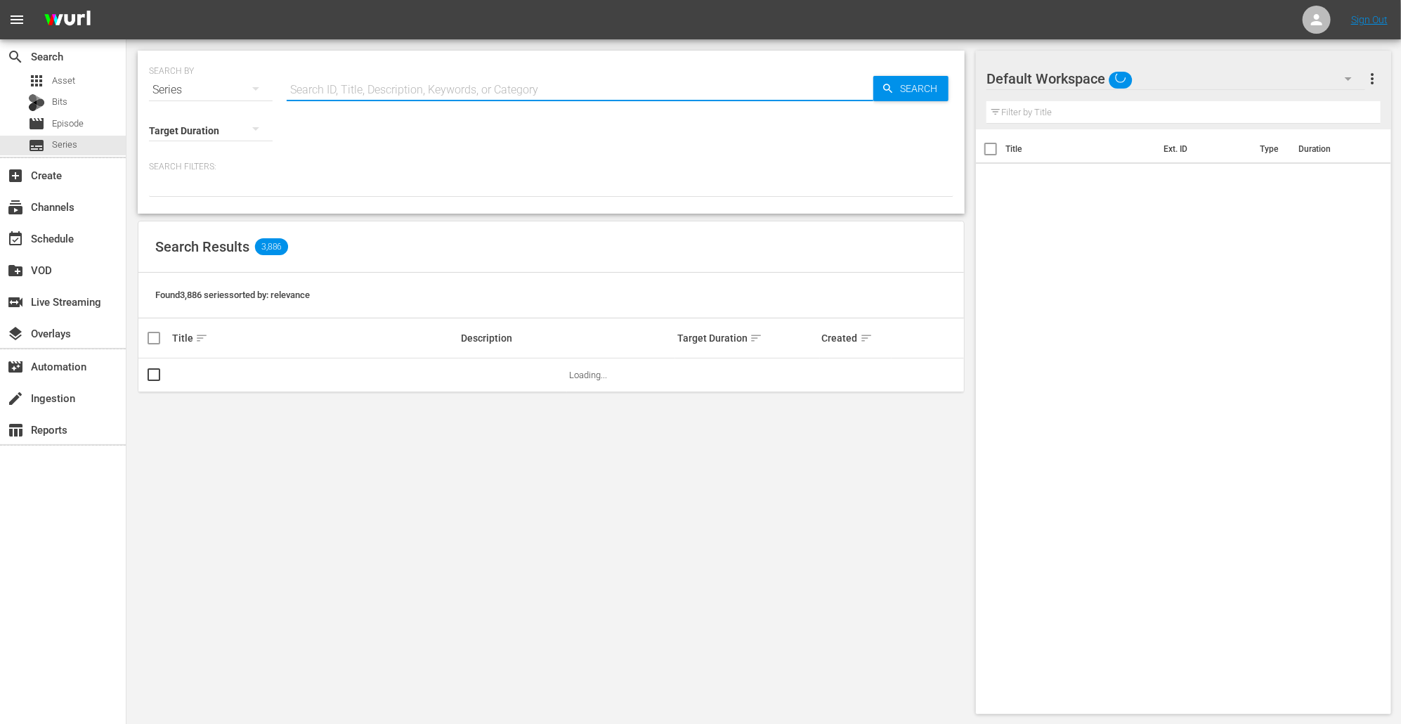
click at [318, 92] on input "text" at bounding box center [580, 90] width 587 height 34
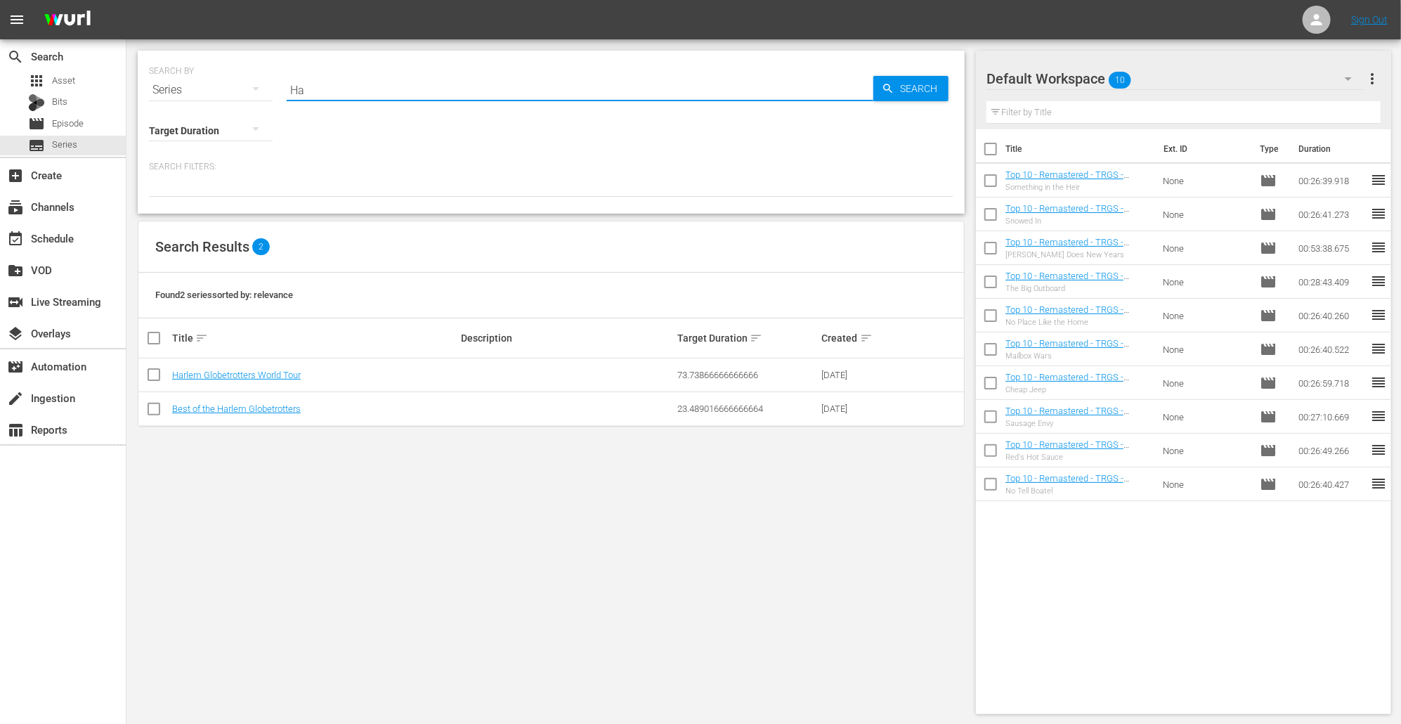
type input "H"
type input "quick cuts"
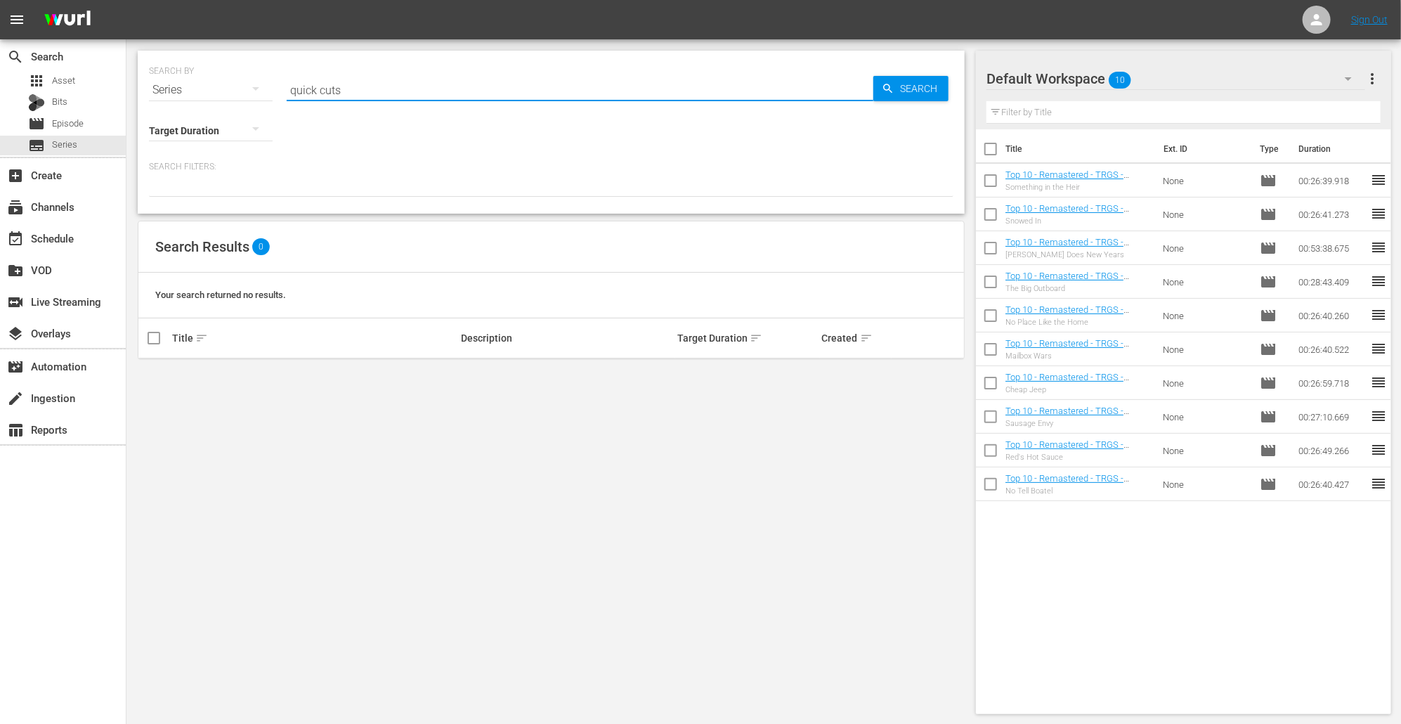
drag, startPoint x: 348, startPoint y: 88, endPoint x: 264, endPoint y: 84, distance: 84.4
click at [264, 84] on div "SEARCH BY Search By Series Search ID, Title, Description, Keywords, or Category…" at bounding box center [551, 81] width 805 height 51
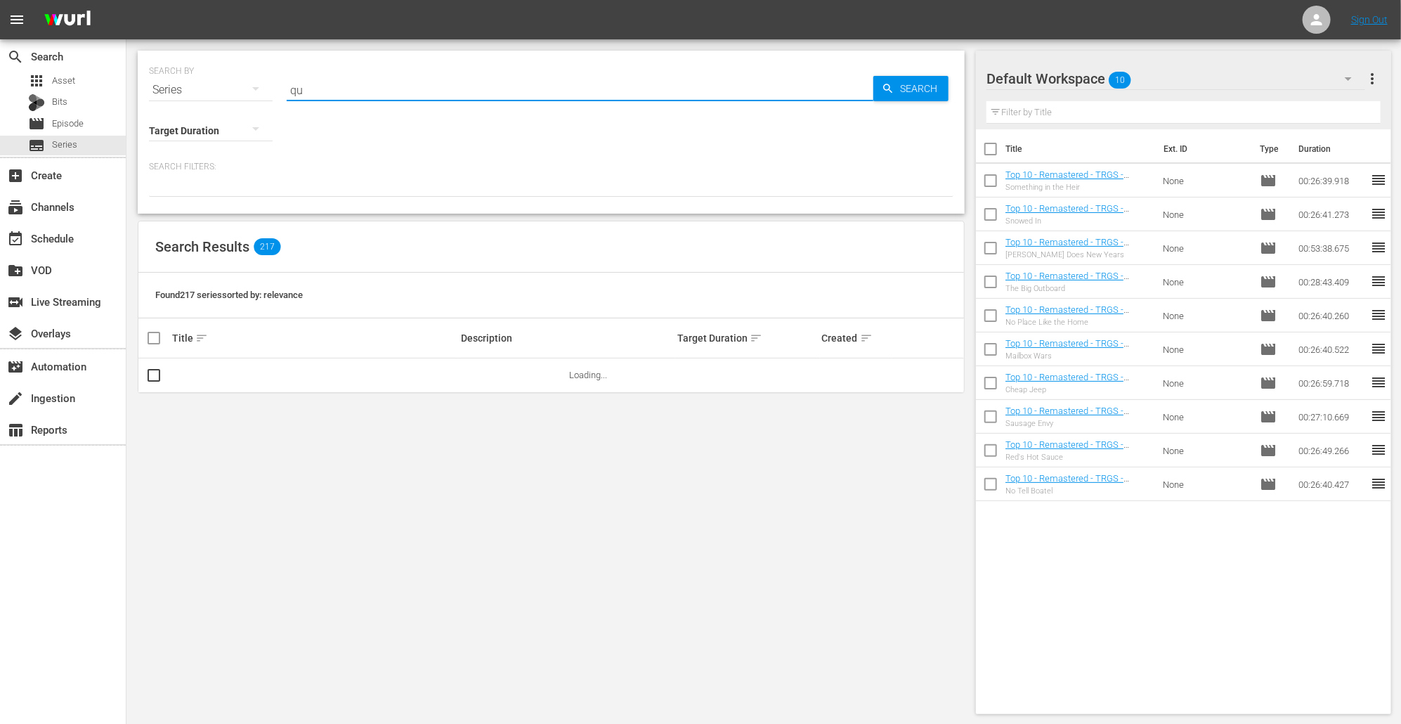
type input "q"
